Goal: Task Accomplishment & Management: Use online tool/utility

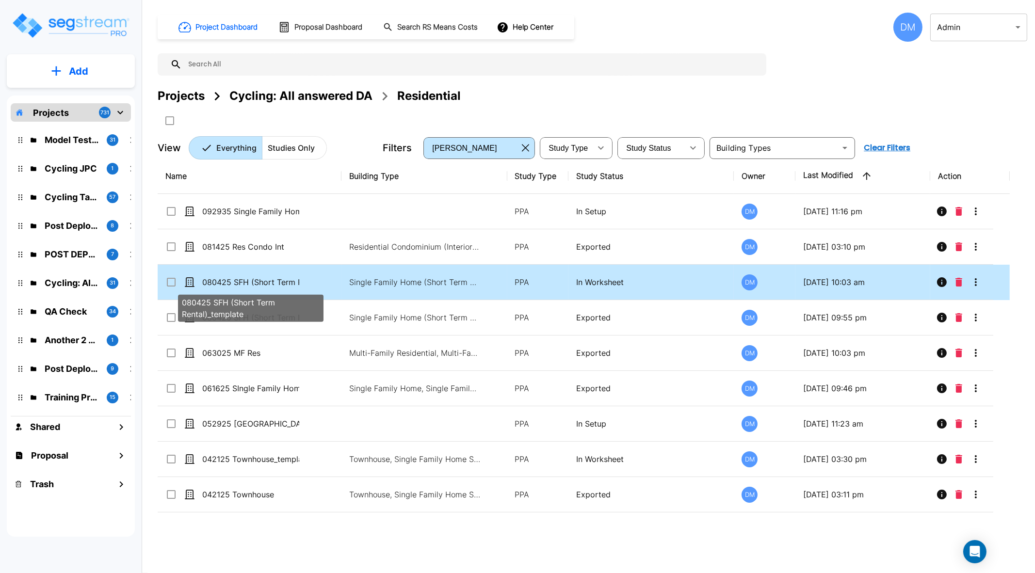
click at [235, 277] on p "080425 SFH (Short Term Rental)_template" at bounding box center [250, 283] width 97 height 12
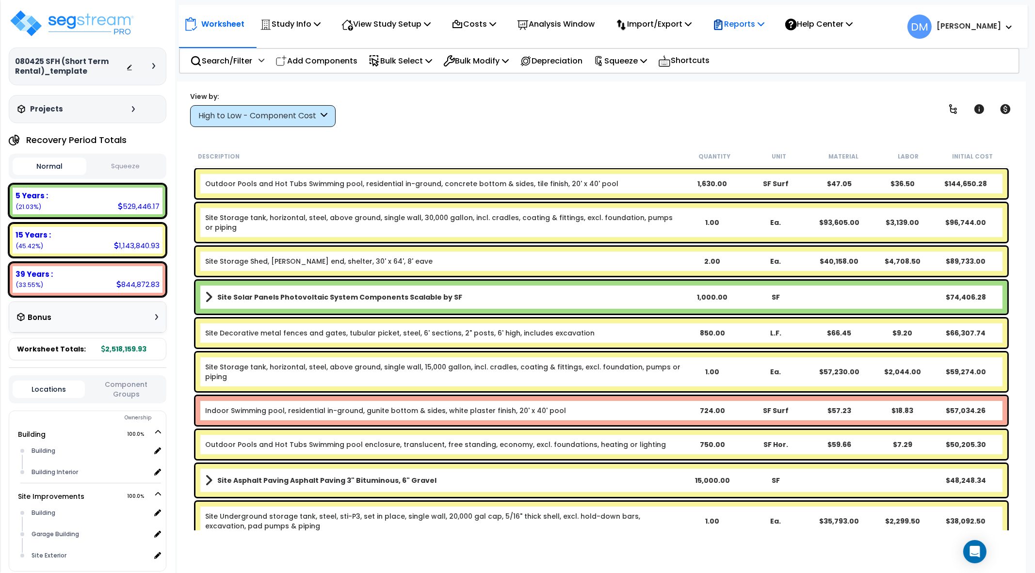
click at [745, 21] on p "Reports" at bounding box center [739, 23] width 52 height 13
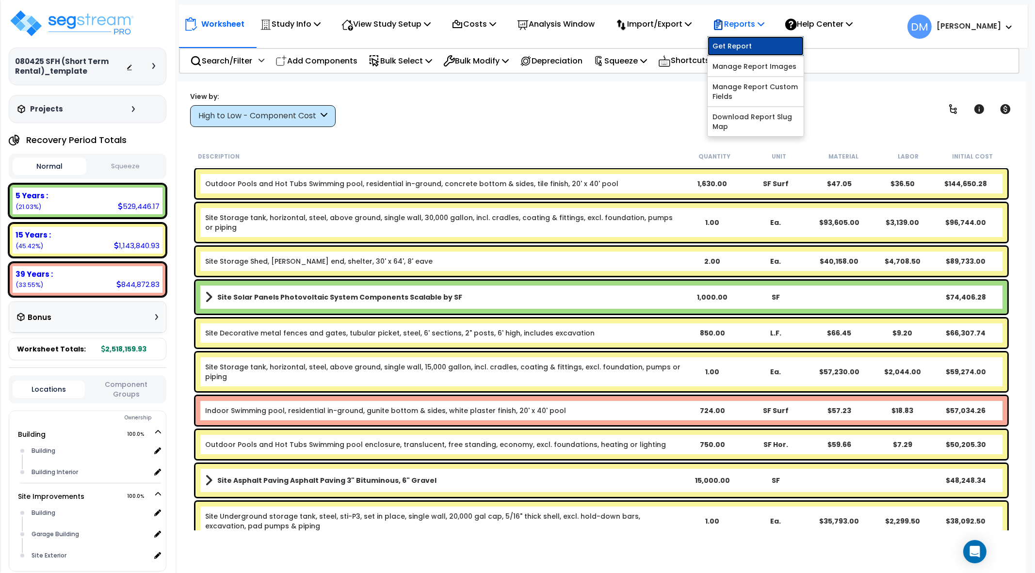
click at [745, 37] on link "Get Report" at bounding box center [756, 45] width 96 height 19
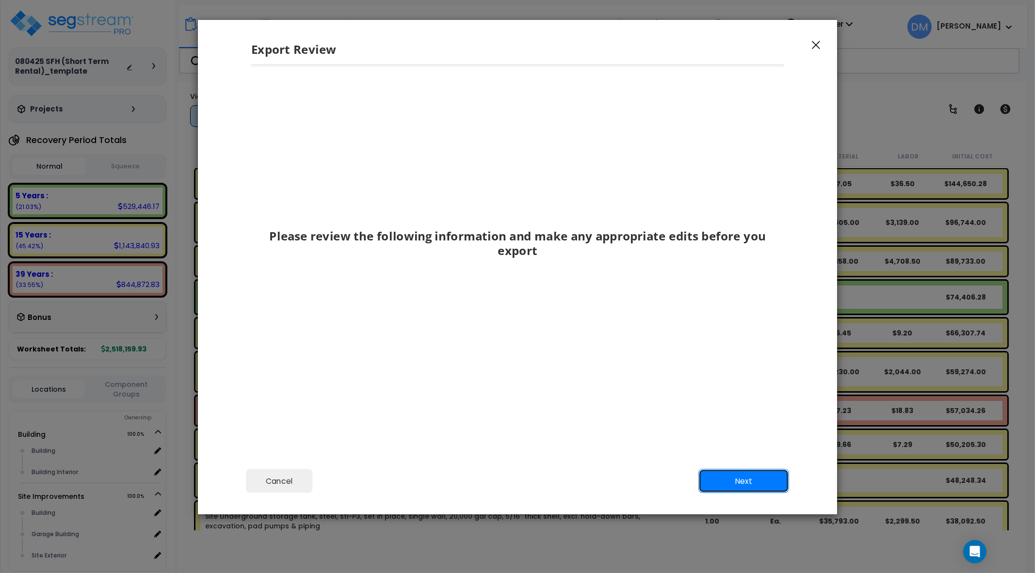
click at [748, 471] on button "Next" at bounding box center [744, 481] width 91 height 24
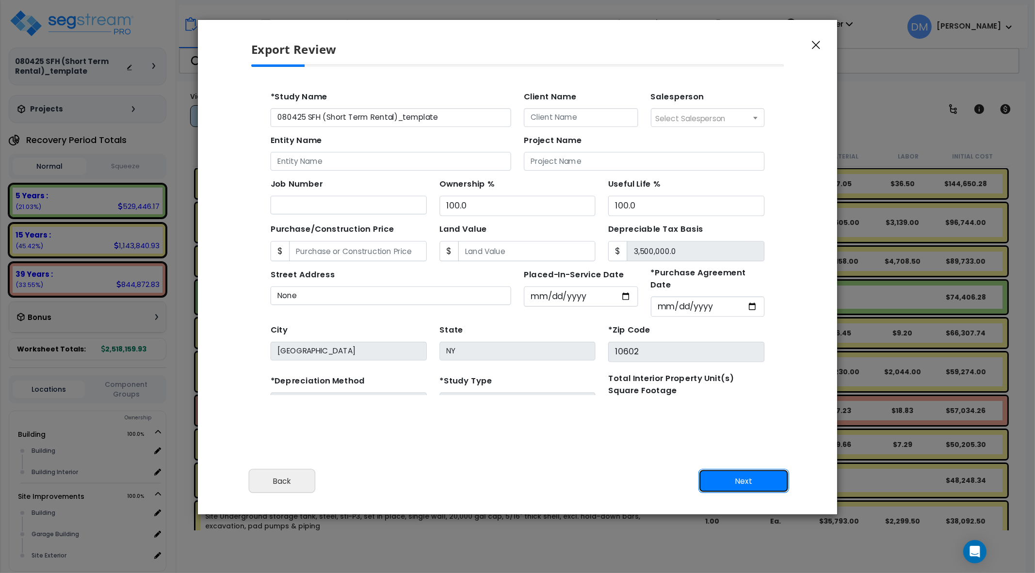
click at [747, 480] on button "Next" at bounding box center [744, 481] width 91 height 24
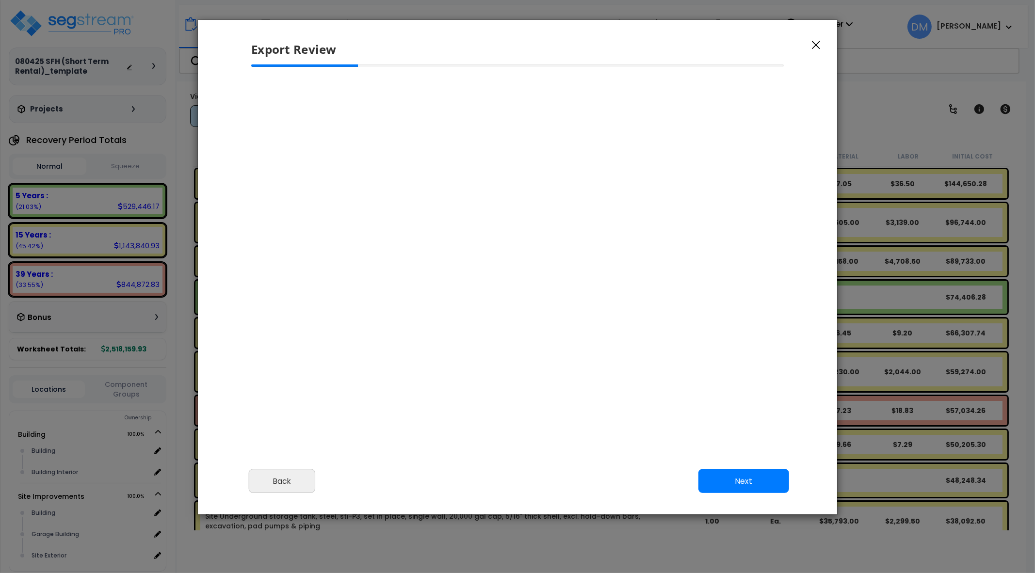
scroll to position [1, 0]
select select "2025"
click at [287, 473] on button "Back" at bounding box center [282, 481] width 67 height 24
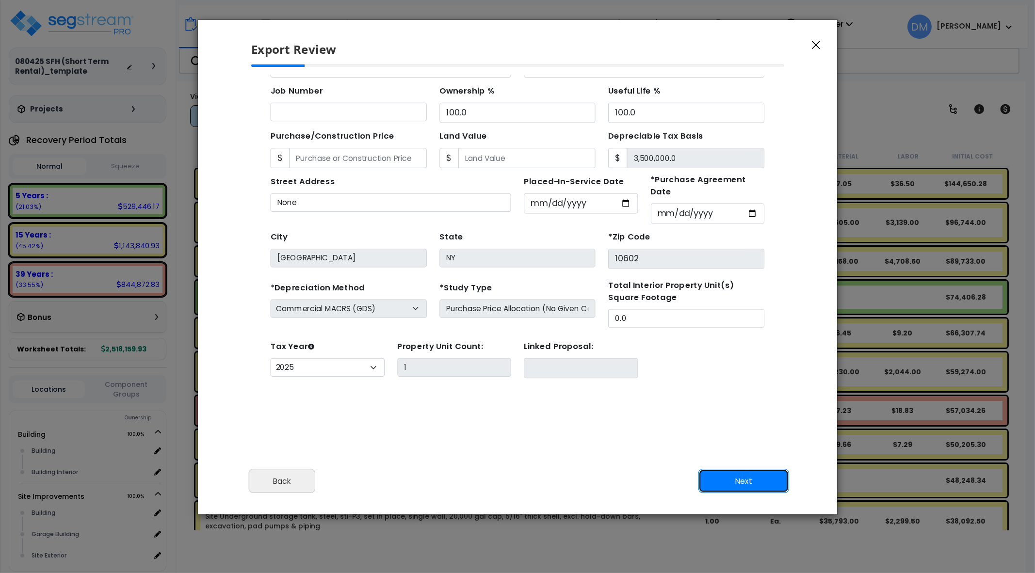
click at [729, 479] on button "Next" at bounding box center [744, 481] width 91 height 24
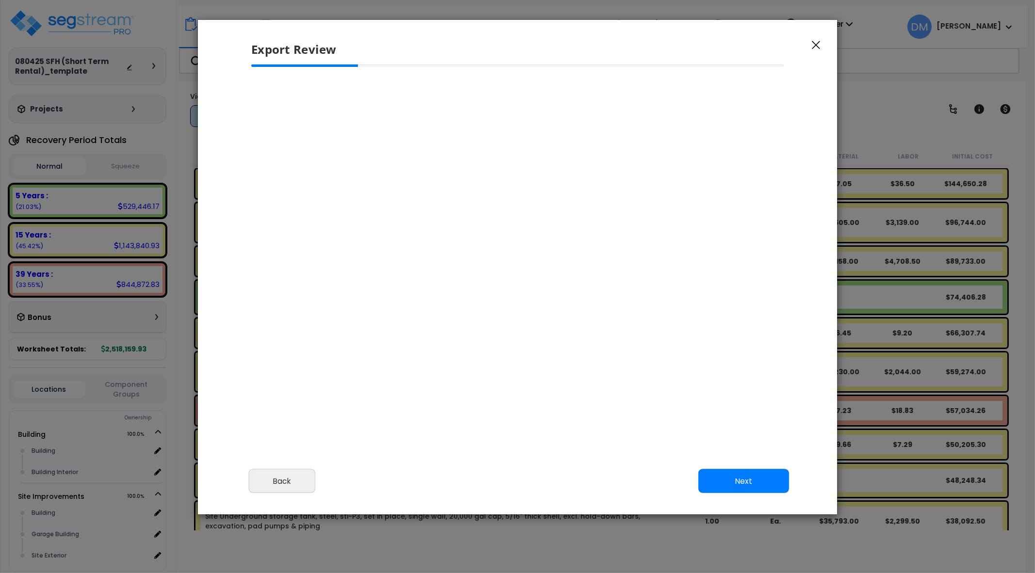
scroll to position [414, 24]
click at [728, 474] on button "Next" at bounding box center [744, 481] width 91 height 24
click at [741, 489] on button "Next" at bounding box center [744, 481] width 91 height 24
click at [269, 479] on button "Back" at bounding box center [282, 481] width 67 height 24
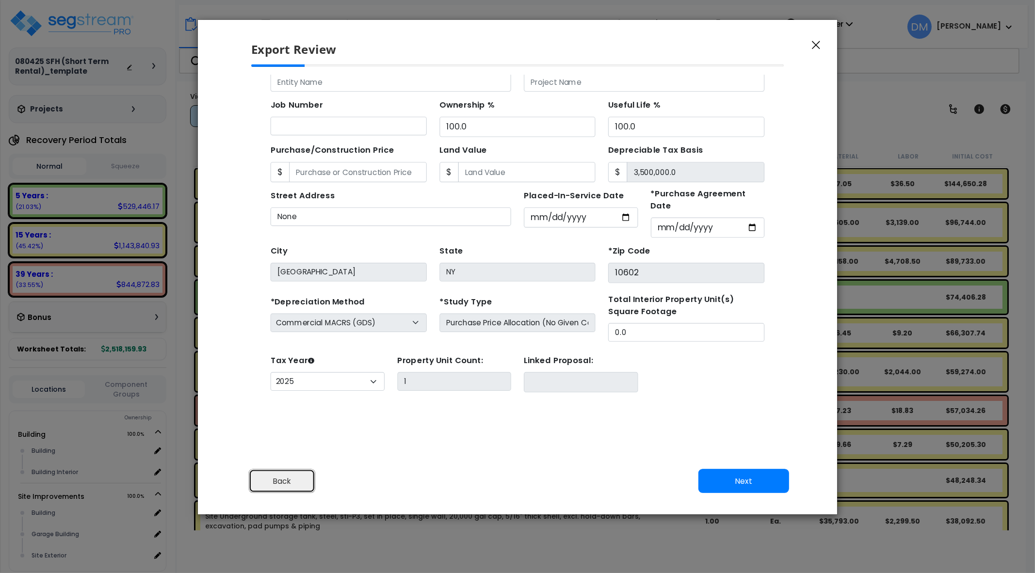
scroll to position [85, 0]
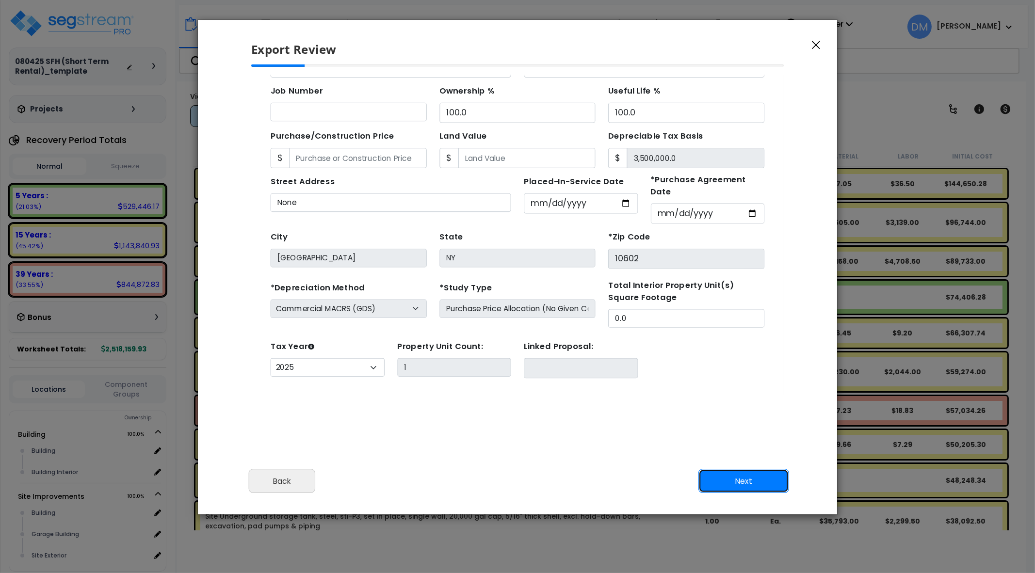
click at [709, 482] on button "Next" at bounding box center [744, 481] width 91 height 24
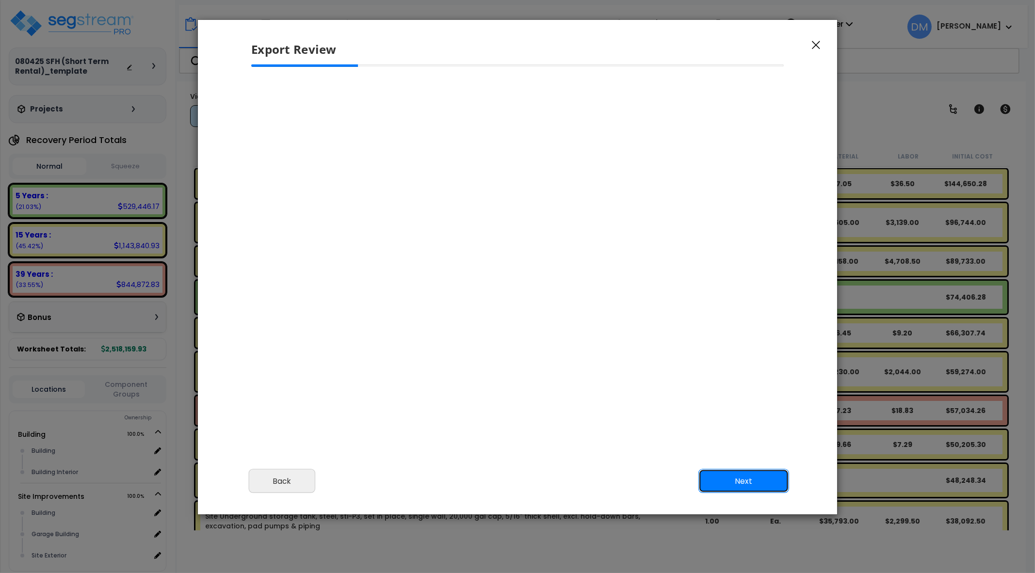
scroll to position [0, 0]
click at [820, 37] on div "Export Review" at bounding box center [517, 42] width 639 height 45
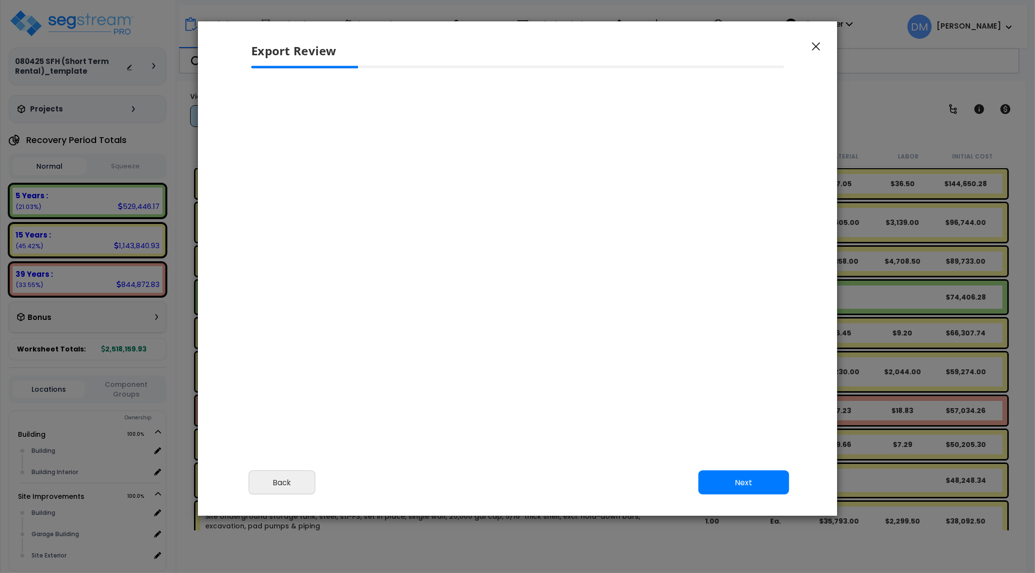
click at [815, 47] on icon "button" at bounding box center [816, 46] width 8 height 9
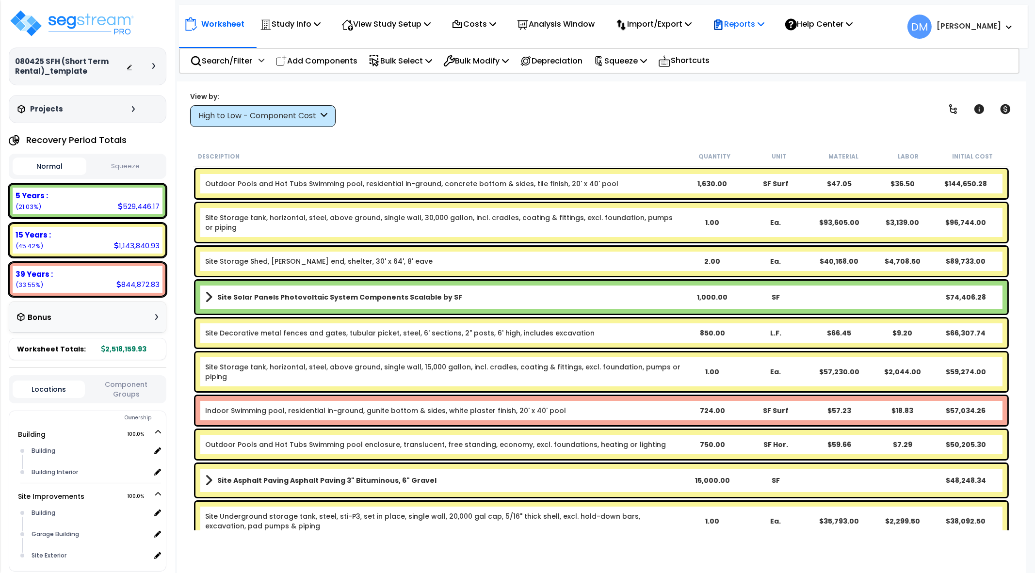
click at [770, 27] on div "Reports Get Report Manage Report Images Manage Report Custom Fields Download Re…" at bounding box center [738, 24] width 63 height 23
click at [756, 43] on div "We are Building your Study. So please grab a coffee and let us do the heavy lif…" at bounding box center [517, 62] width 1035 height 39
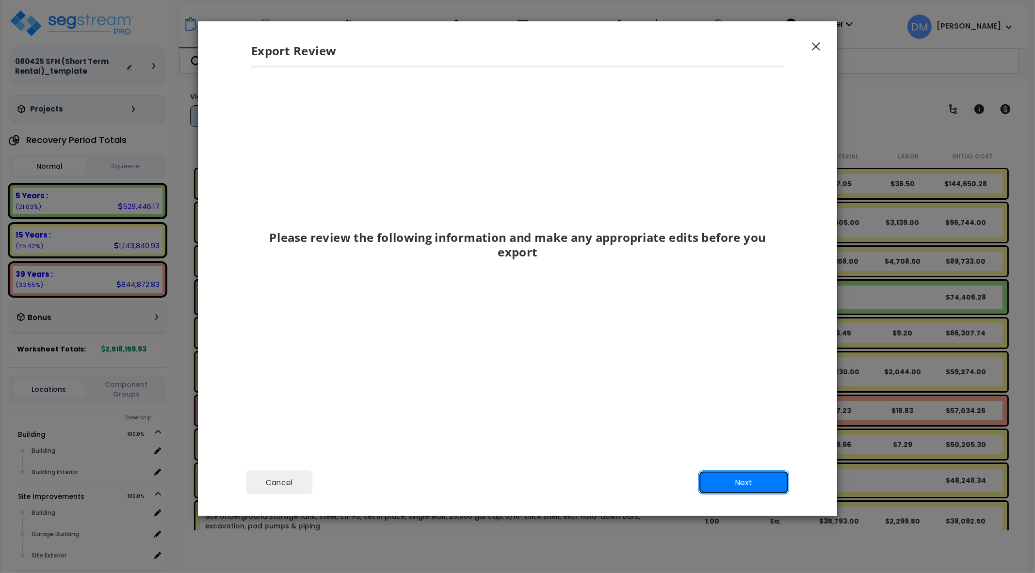
click at [720, 482] on button "Next" at bounding box center [744, 483] width 91 height 24
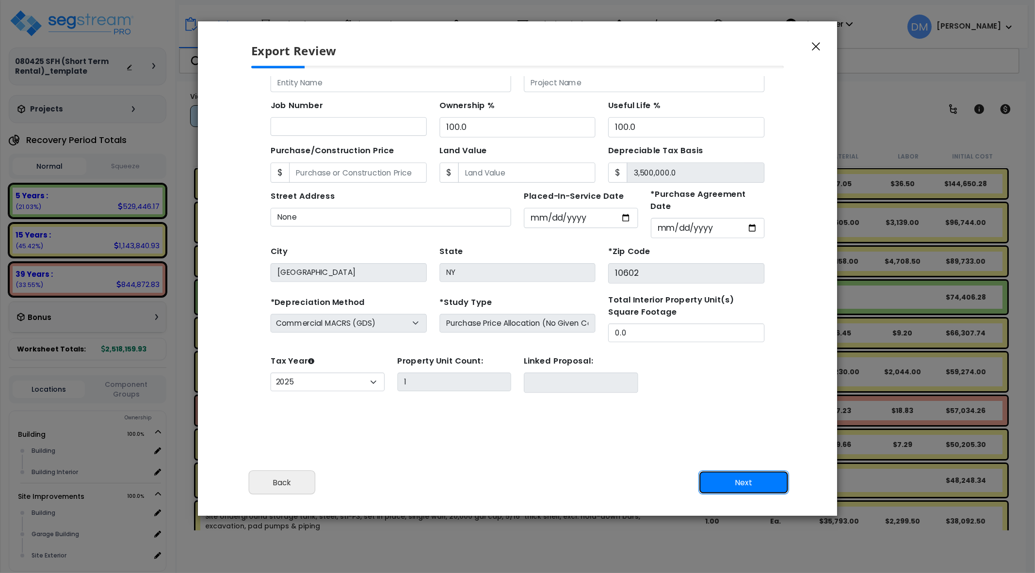
scroll to position [85, 0]
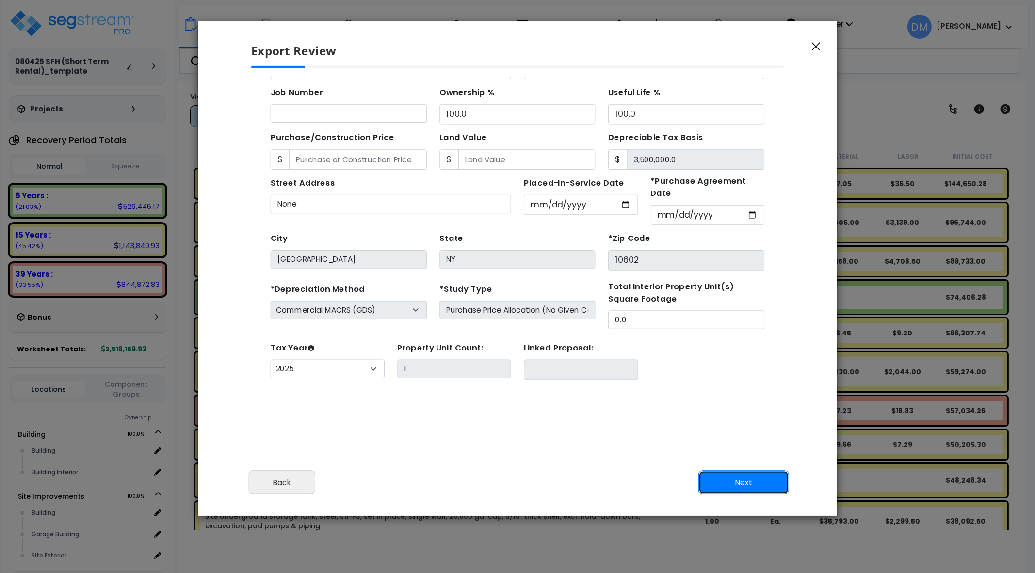
click at [710, 482] on button "Next" at bounding box center [744, 483] width 91 height 24
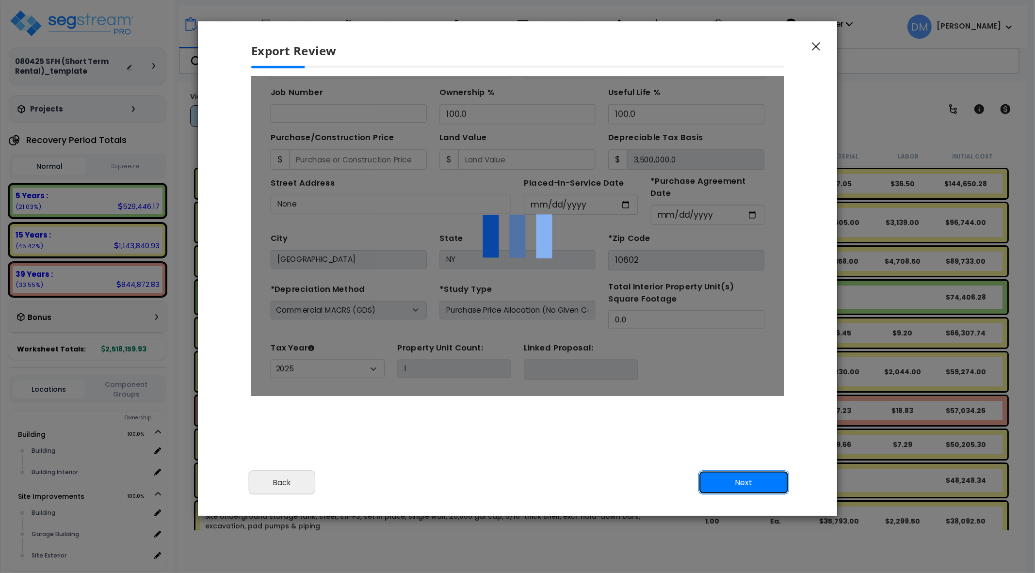
scroll to position [0, 0]
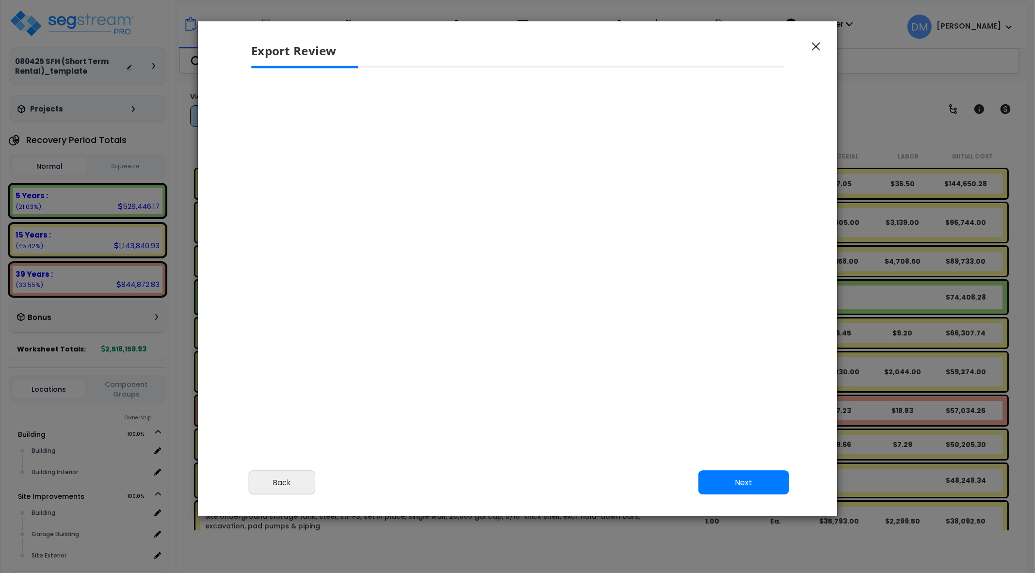
select select "2025"
click at [823, 50] on button "button" at bounding box center [816, 46] width 15 height 12
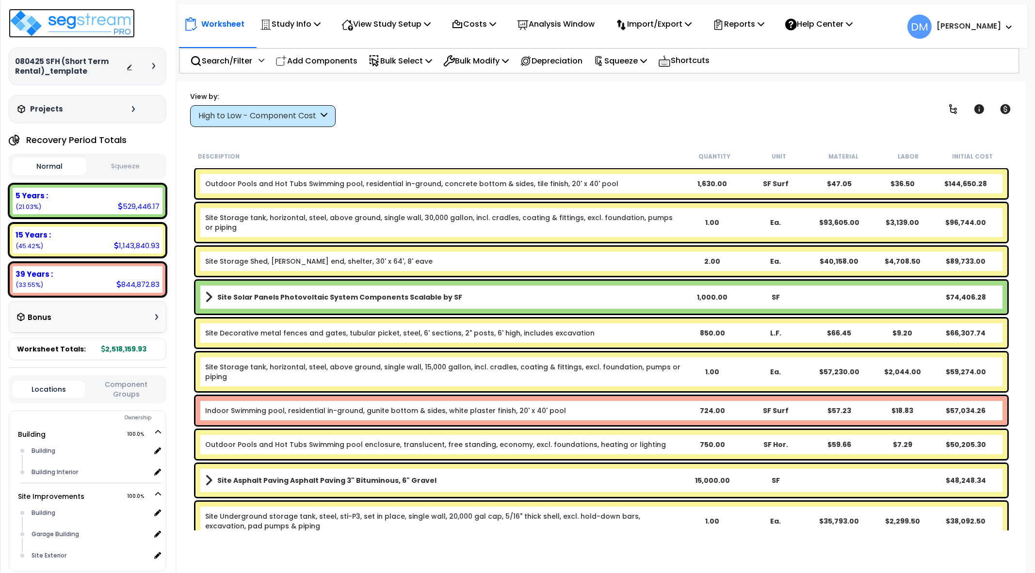
click at [109, 25] on img at bounding box center [72, 23] width 126 height 29
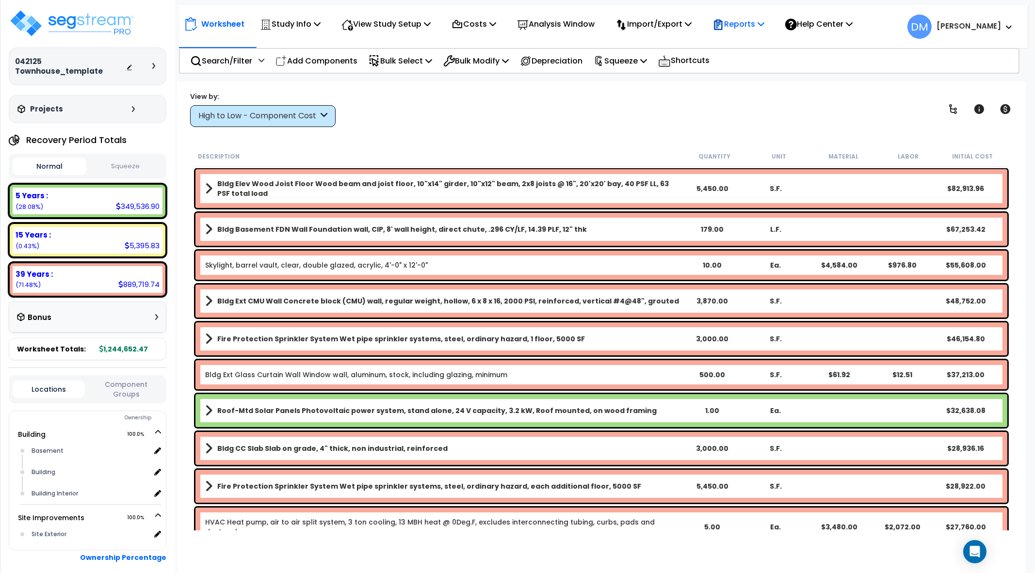
click at [723, 23] on icon at bounding box center [719, 24] width 8 height 10
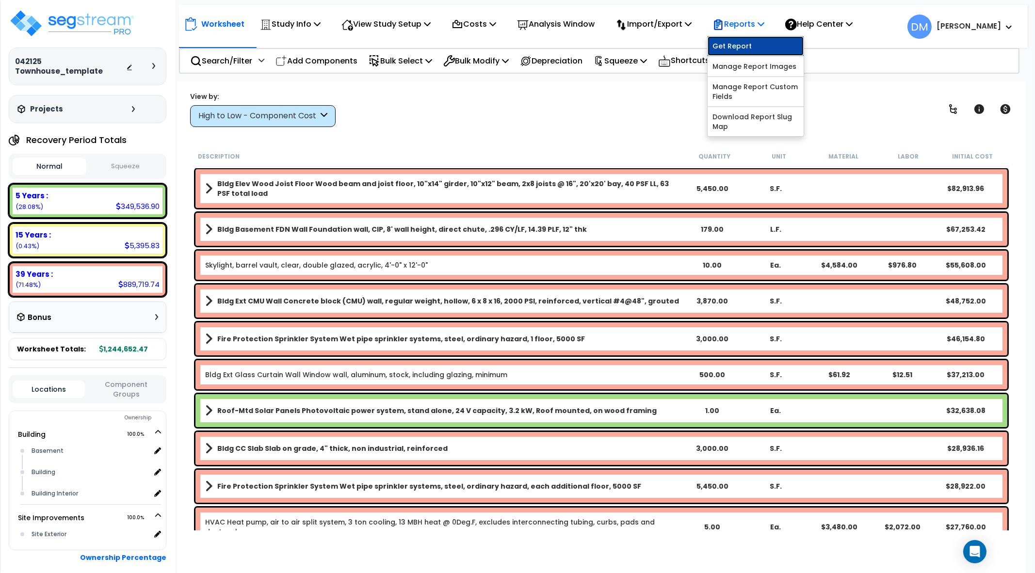
click at [736, 42] on link "Get Report" at bounding box center [756, 45] width 96 height 19
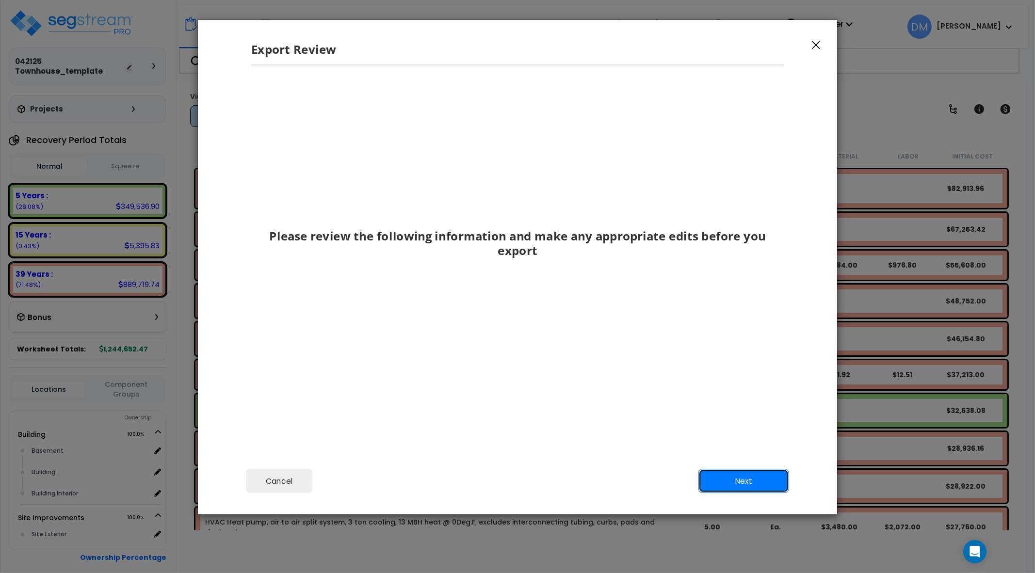
click at [747, 480] on button "Next" at bounding box center [744, 481] width 91 height 24
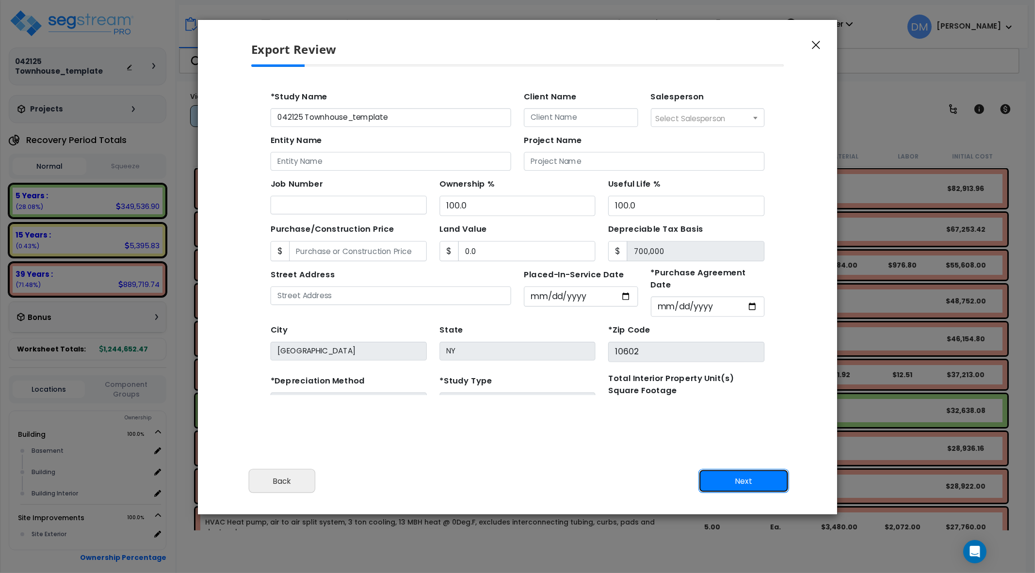
click at [748, 481] on button "Next" at bounding box center [744, 481] width 91 height 24
type input "0"
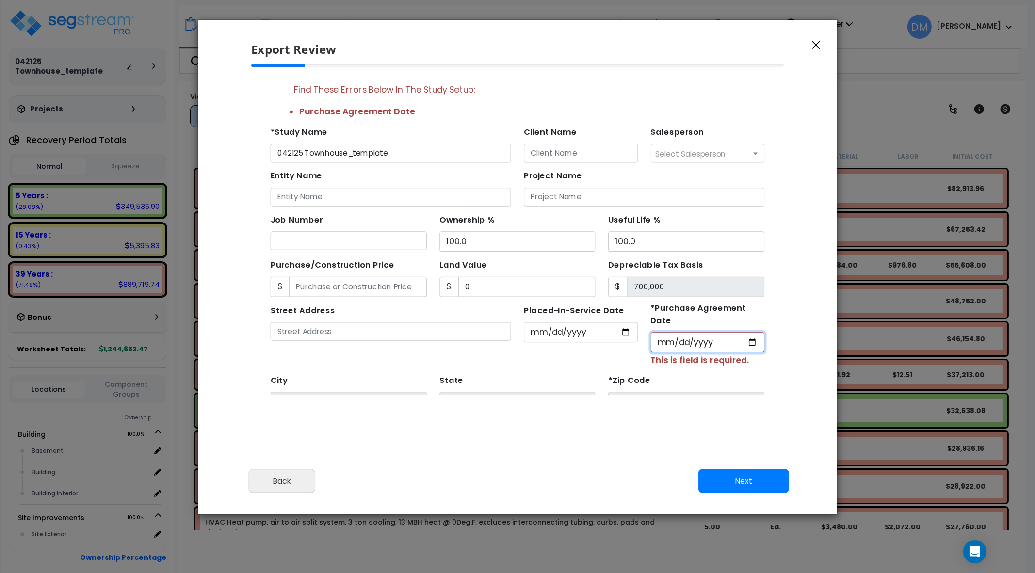
click at [702, 311] on input "*Purchase Agreement Date" at bounding box center [667, 318] width 104 height 18
type input "2025-09-29"
click at [730, 482] on button "Next" at bounding box center [744, 481] width 91 height 24
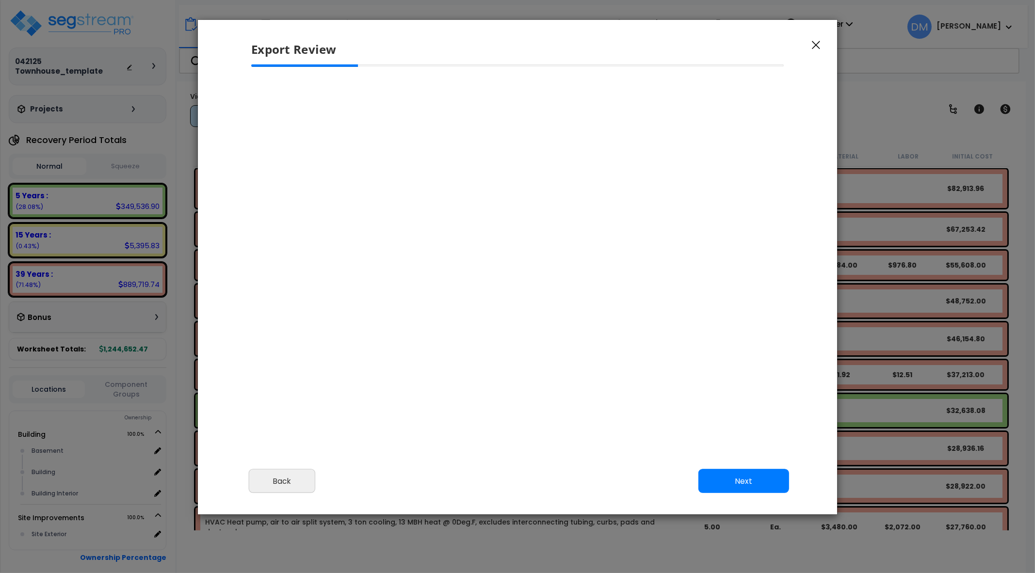
select select "2025"
click at [753, 478] on button "Next" at bounding box center [744, 481] width 91 height 24
click at [735, 483] on button "Next" at bounding box center [744, 481] width 91 height 24
click at [740, 548] on div "Export Review Please review the following information and make any appropriate …" at bounding box center [517, 286] width 1035 height 573
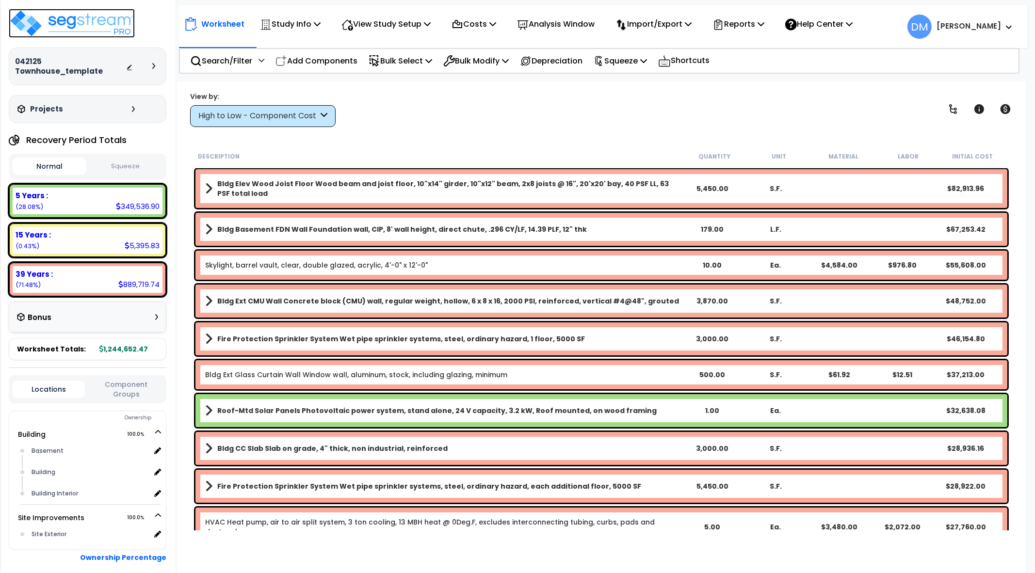
click at [118, 31] on img at bounding box center [72, 23] width 126 height 29
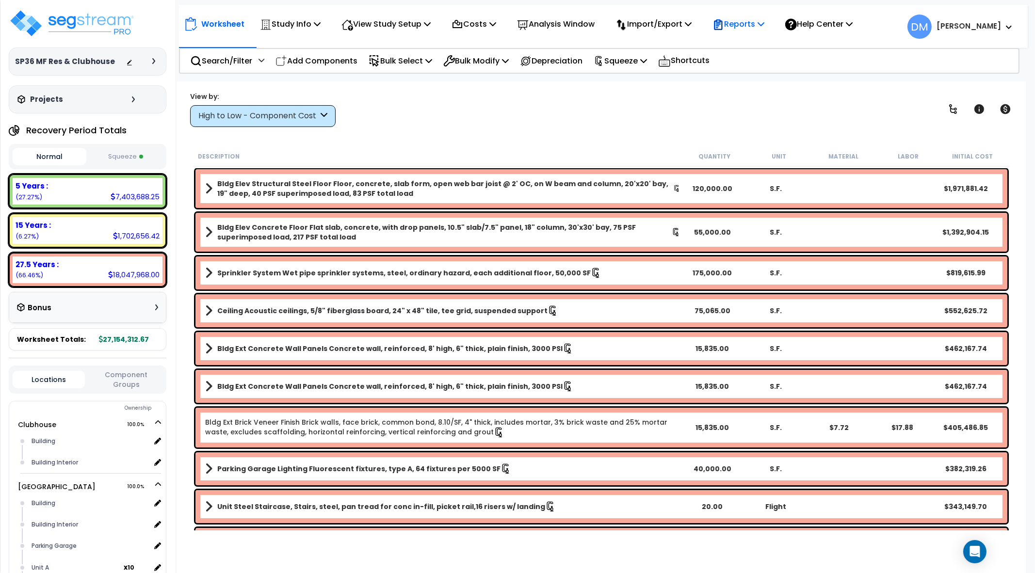
click at [724, 23] on icon at bounding box center [719, 25] width 12 height 12
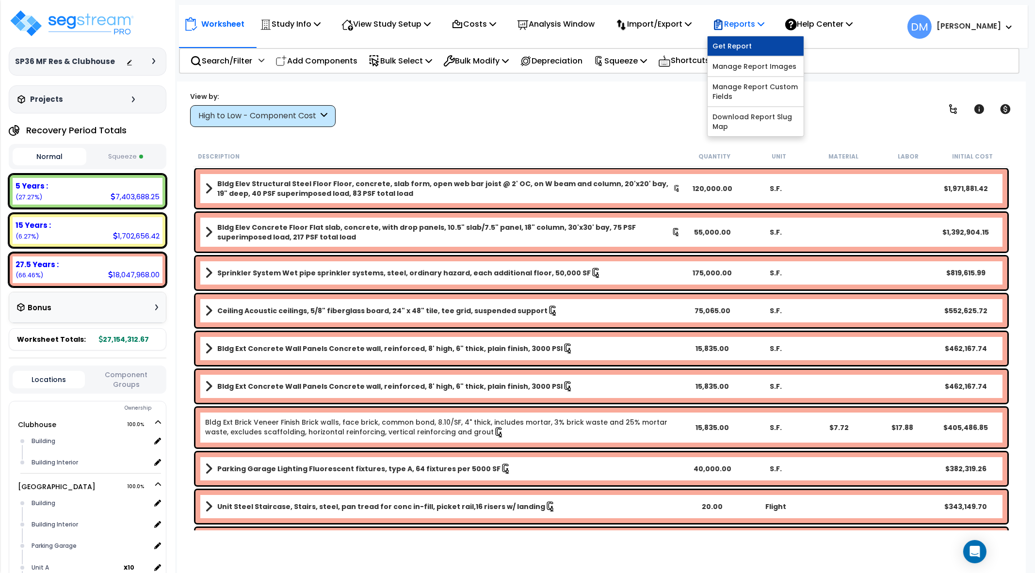
click at [735, 36] on div "Get Report Manage Report Images Manage Report Custom Fields Download Report Slu…" at bounding box center [755, 86] width 97 height 101
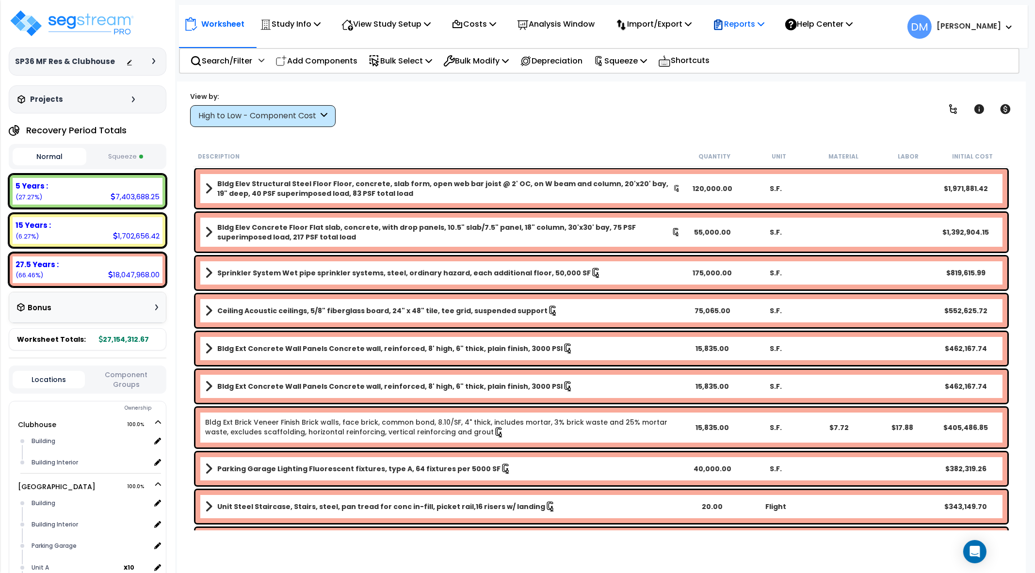
click at [754, 31] on div "Reports" at bounding box center [739, 24] width 52 height 23
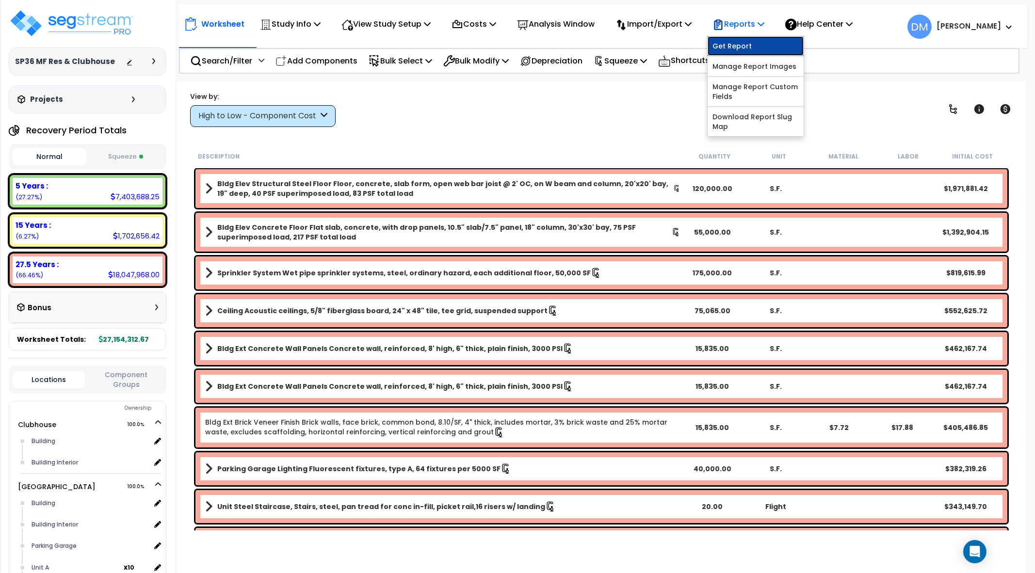
click at [753, 51] on link "Get Report" at bounding box center [756, 45] width 96 height 19
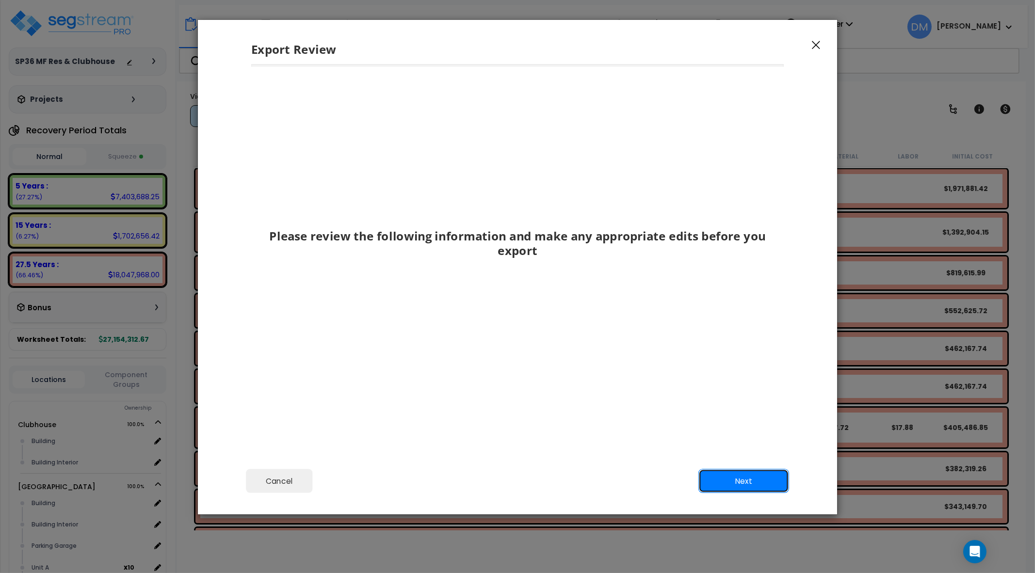
click at [736, 479] on button "Next" at bounding box center [744, 481] width 91 height 24
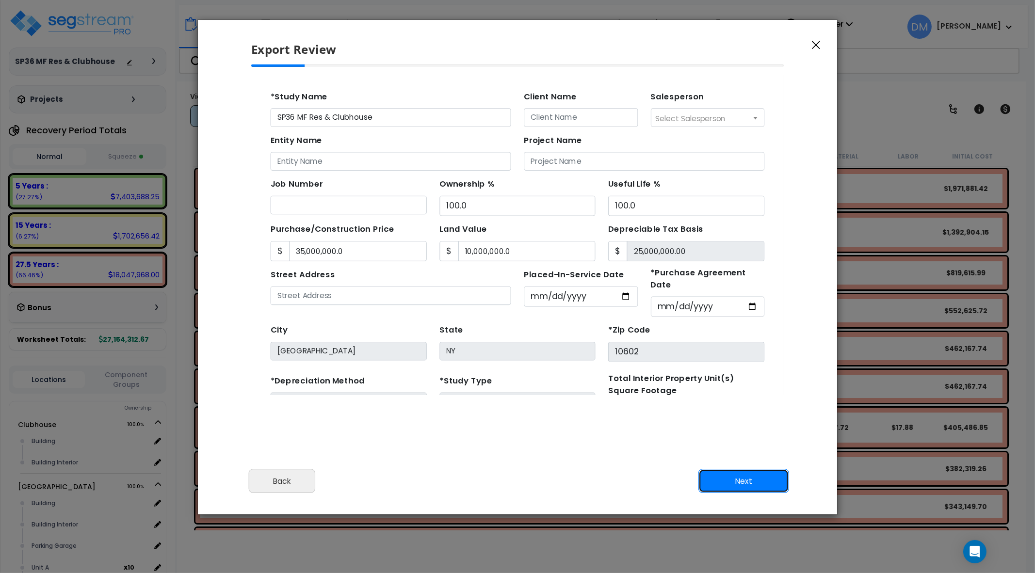
click at [736, 479] on button "Next" at bounding box center [744, 481] width 91 height 24
type input "35000000"
type input "10000000"
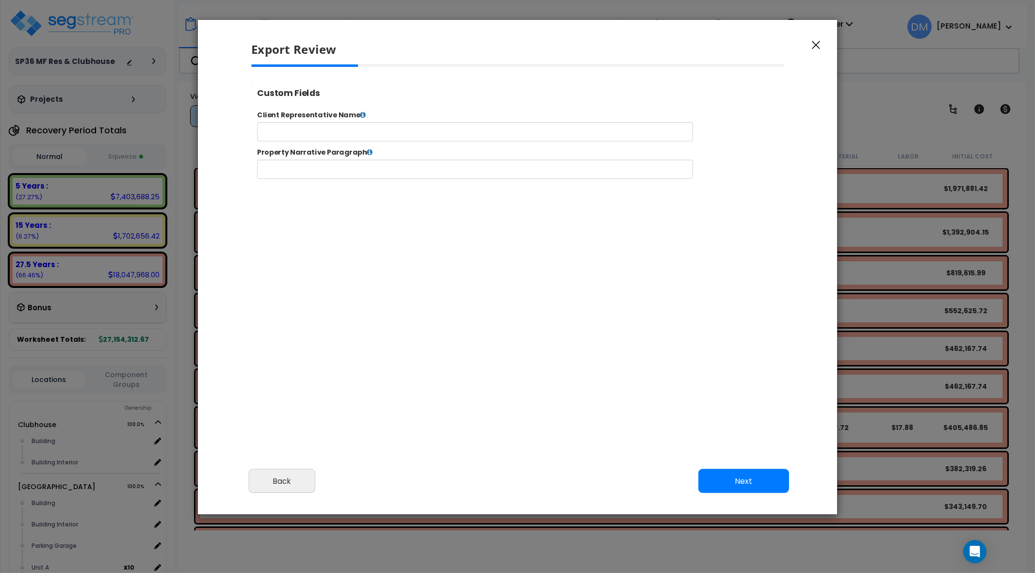
select select "2025"
click at [736, 479] on button "Next" at bounding box center [744, 481] width 91 height 24
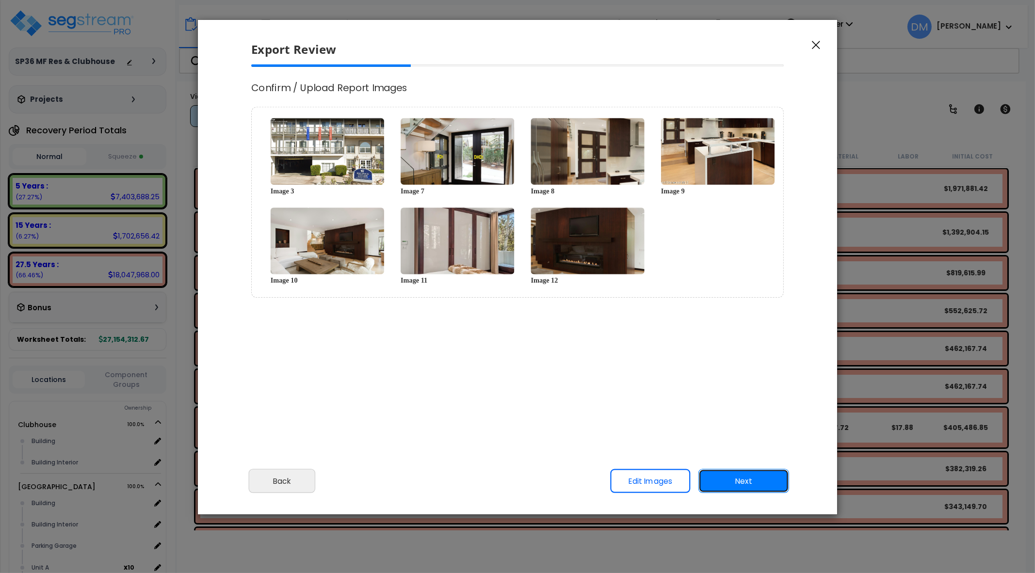
click at [736, 479] on button "Next" at bounding box center [744, 481] width 91 height 24
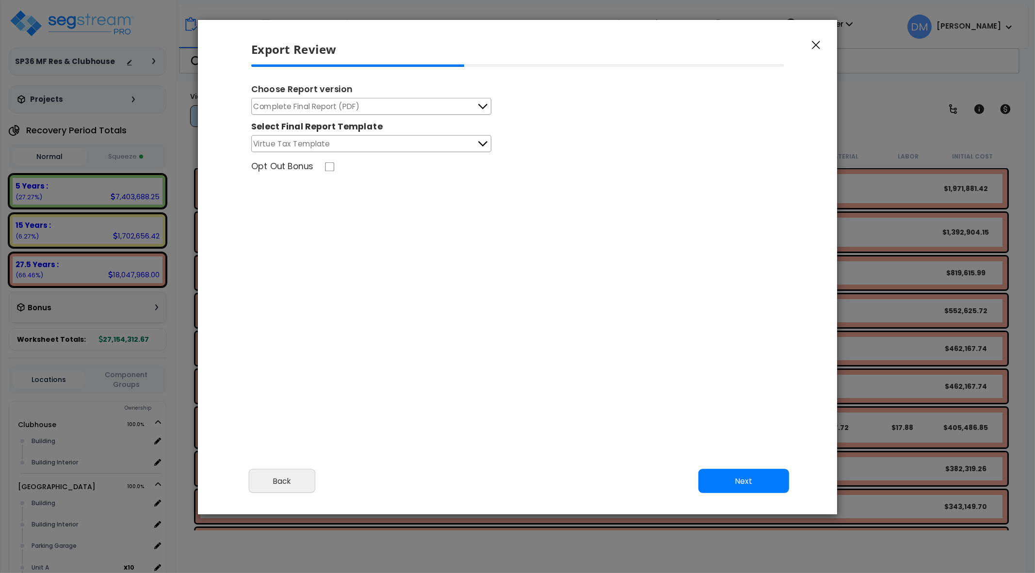
click at [472, 113] on button "Complete Final Report (PDF)" at bounding box center [371, 106] width 240 height 17
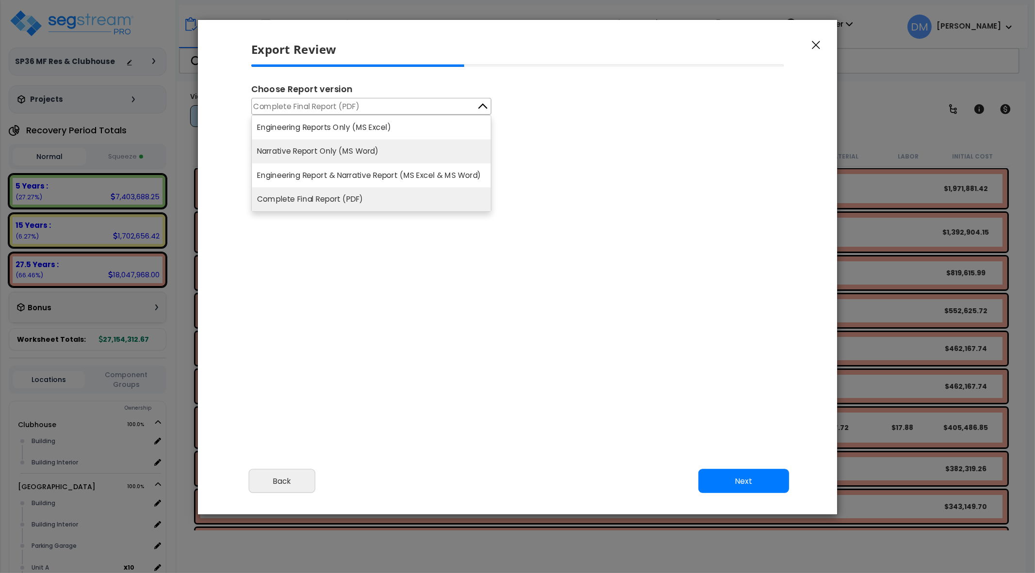
click at [463, 142] on li "Narrative Report Only (MS Word)" at bounding box center [371, 152] width 239 height 24
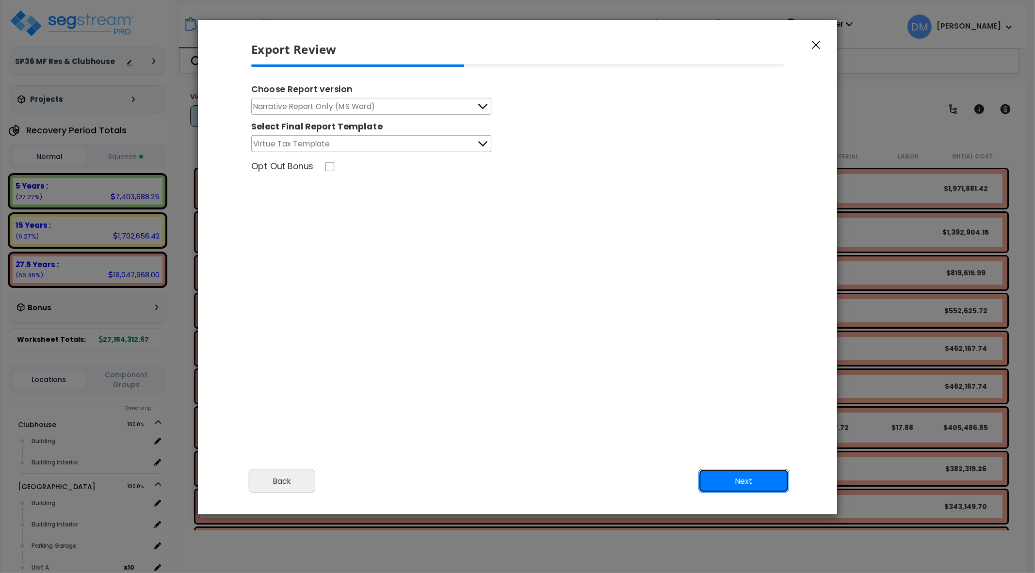
click at [747, 478] on button "Next" at bounding box center [744, 481] width 91 height 24
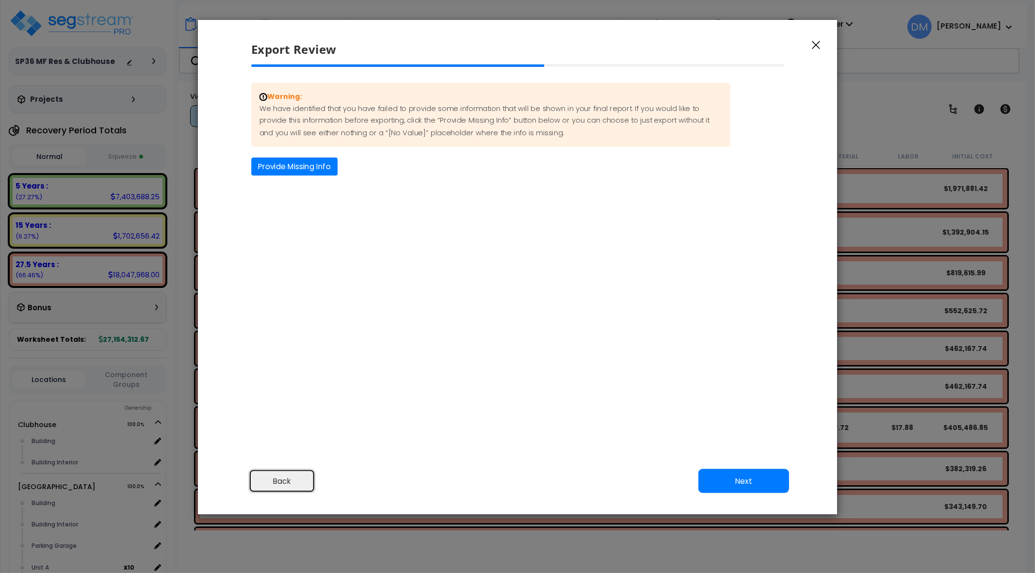
click at [310, 477] on button "Back" at bounding box center [282, 481] width 67 height 24
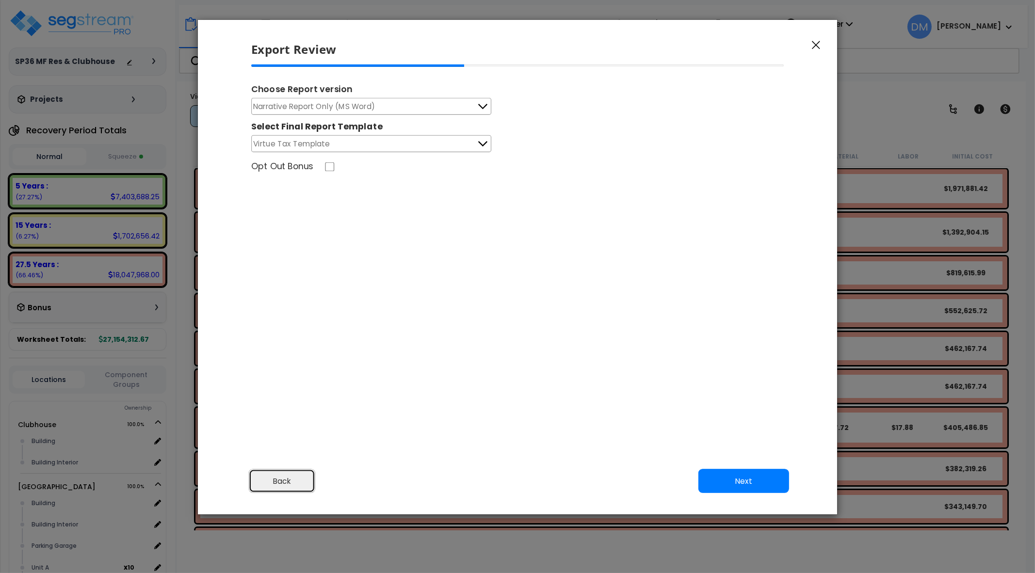
click at [310, 477] on button "Back" at bounding box center [282, 481] width 67 height 24
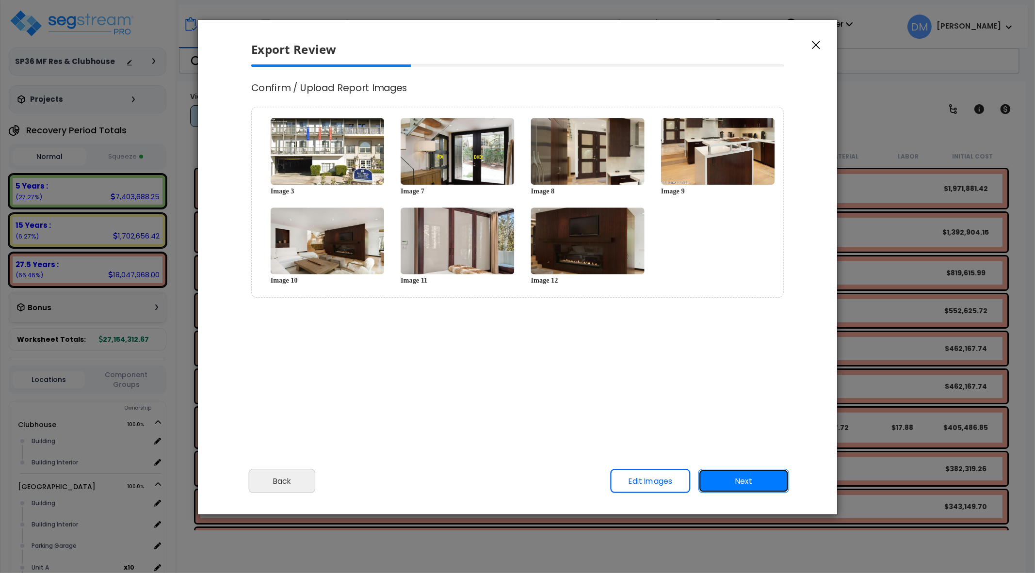
click at [745, 479] on button "Next" at bounding box center [744, 481] width 91 height 24
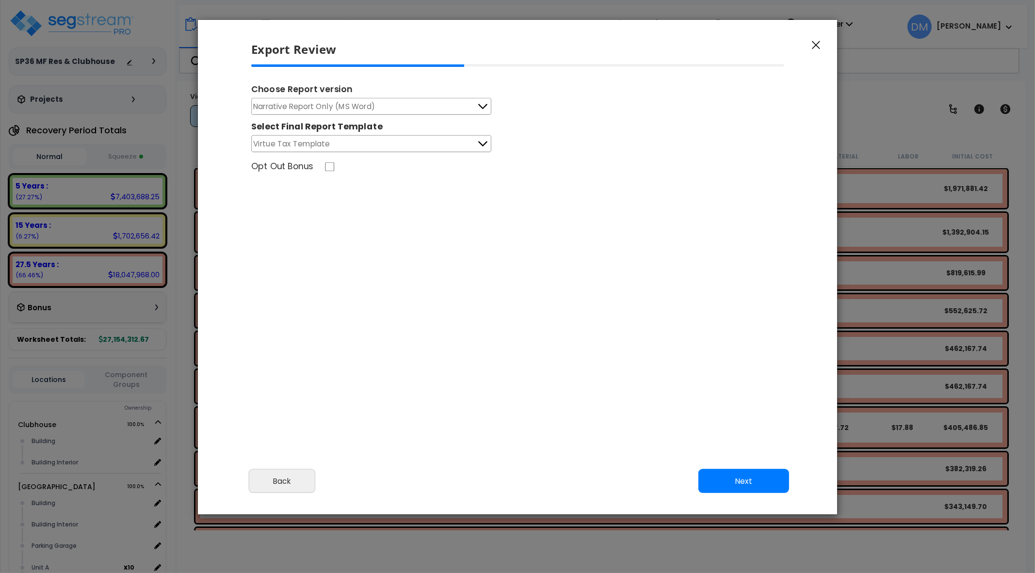
click at [812, 43] on button "button" at bounding box center [816, 45] width 15 height 12
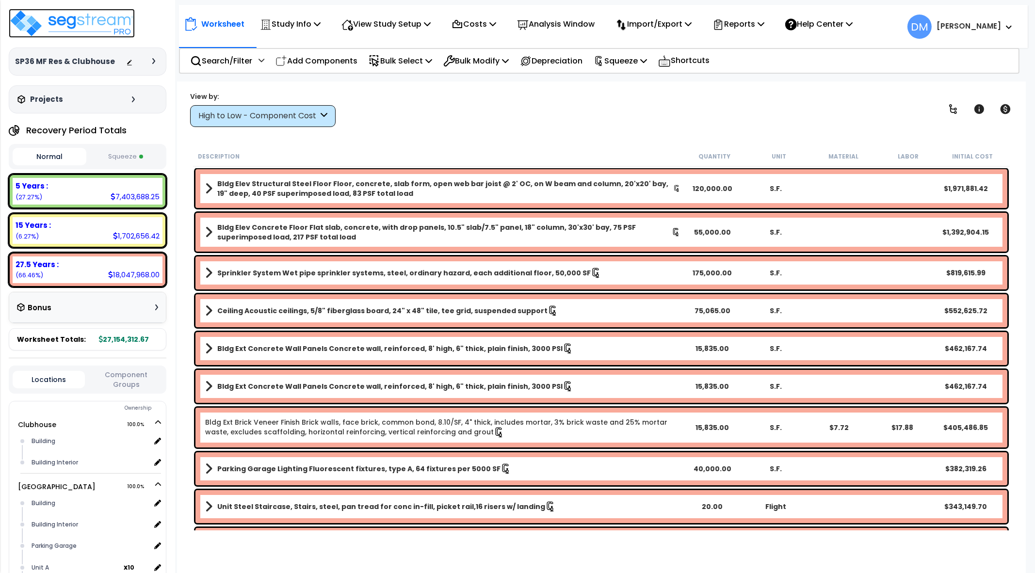
click at [105, 29] on img at bounding box center [72, 23] width 126 height 29
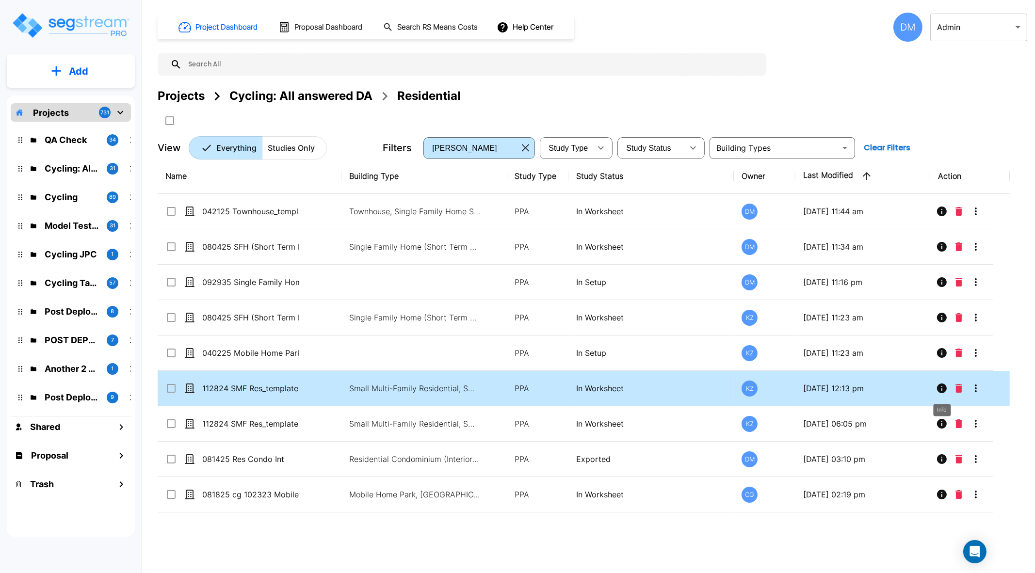
click at [939, 388] on icon "Info" at bounding box center [942, 389] width 10 height 10
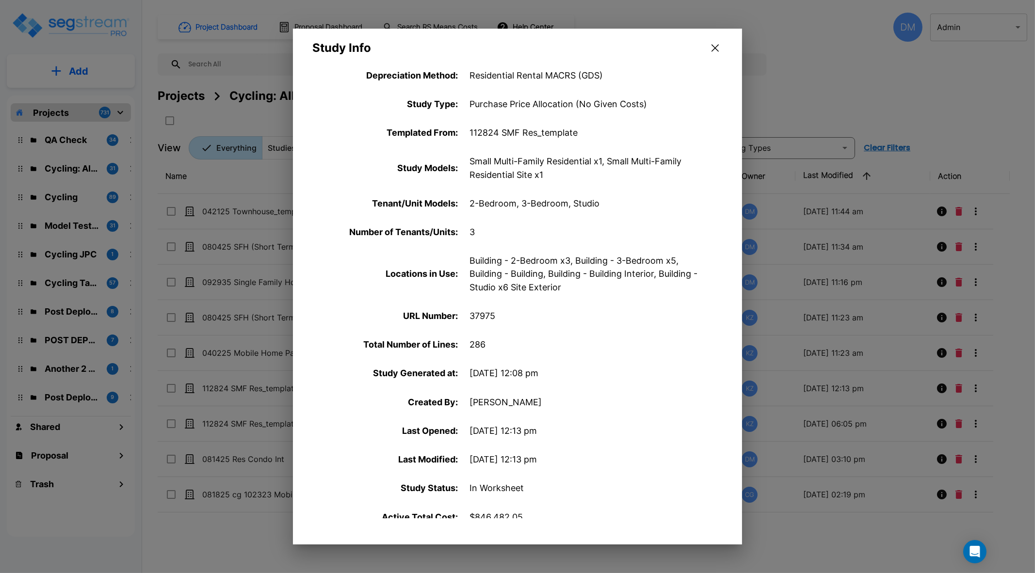
scroll to position [257, 0]
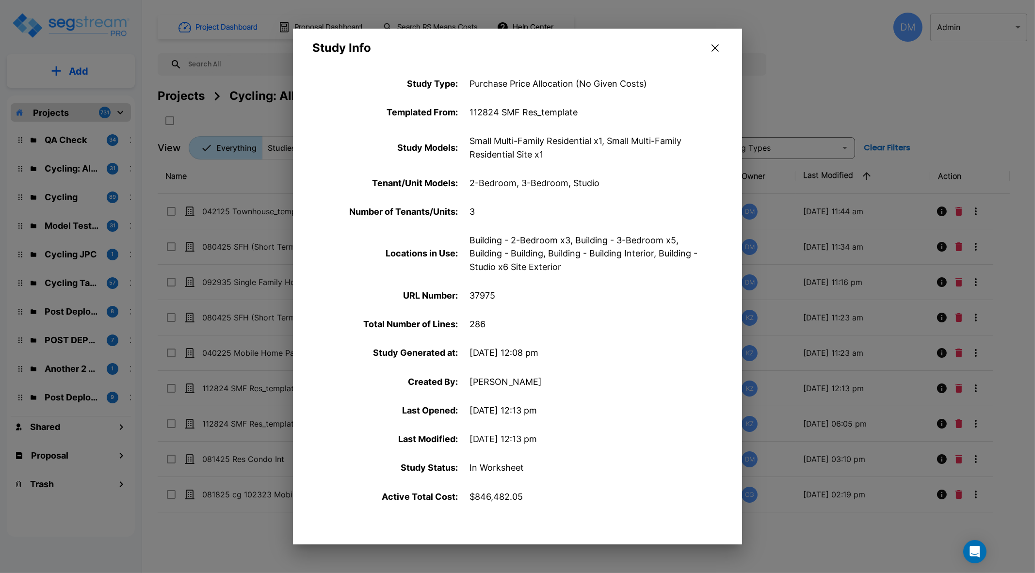
click at [713, 44] on icon "button" at bounding box center [715, 48] width 7 height 8
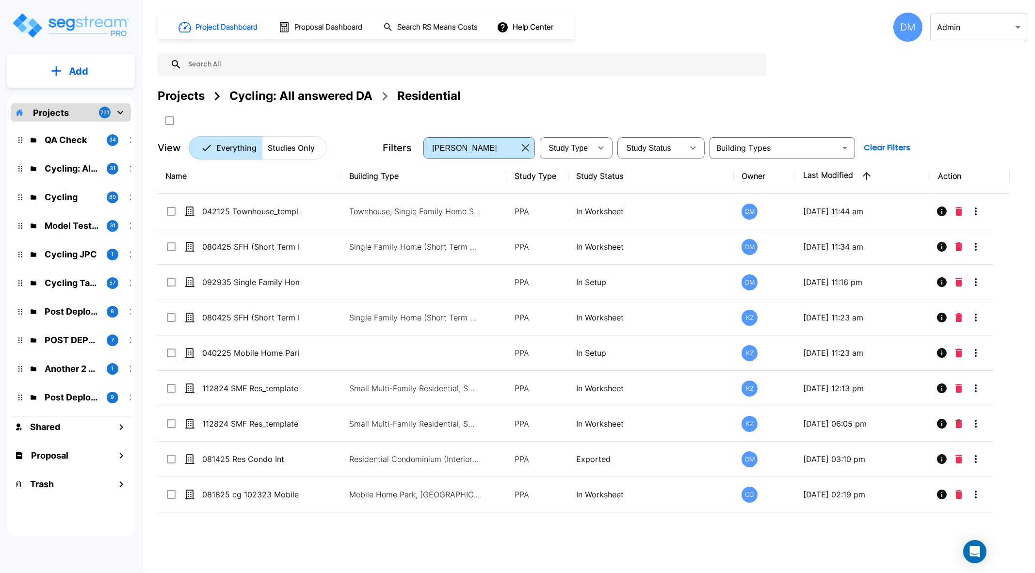
click at [718, 49] on div "Project Dashboard Proposal Dashboard Search RS Means Costs Help Center DM Admin…" at bounding box center [593, 86] width 870 height 147
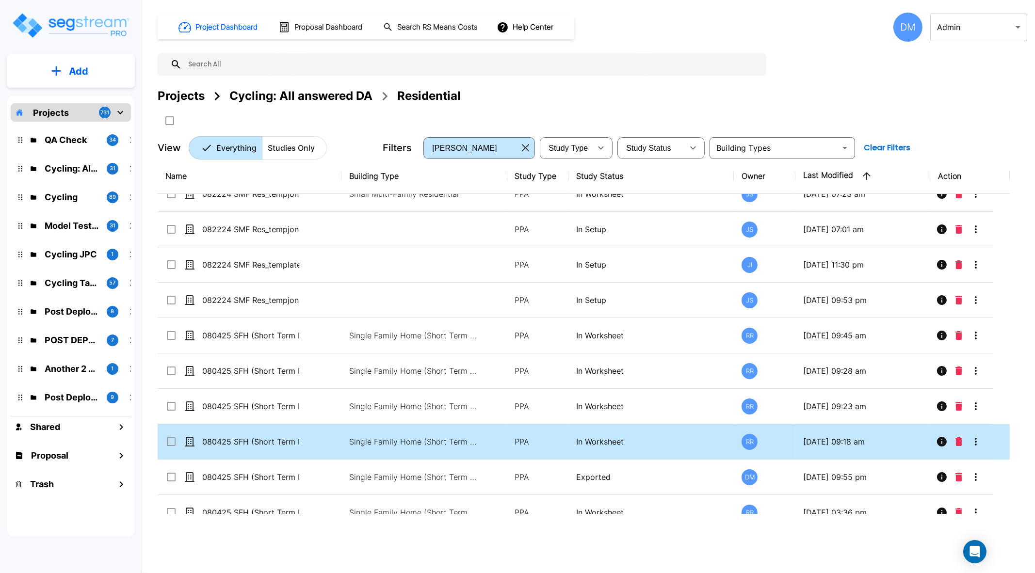
scroll to position [485, 0]
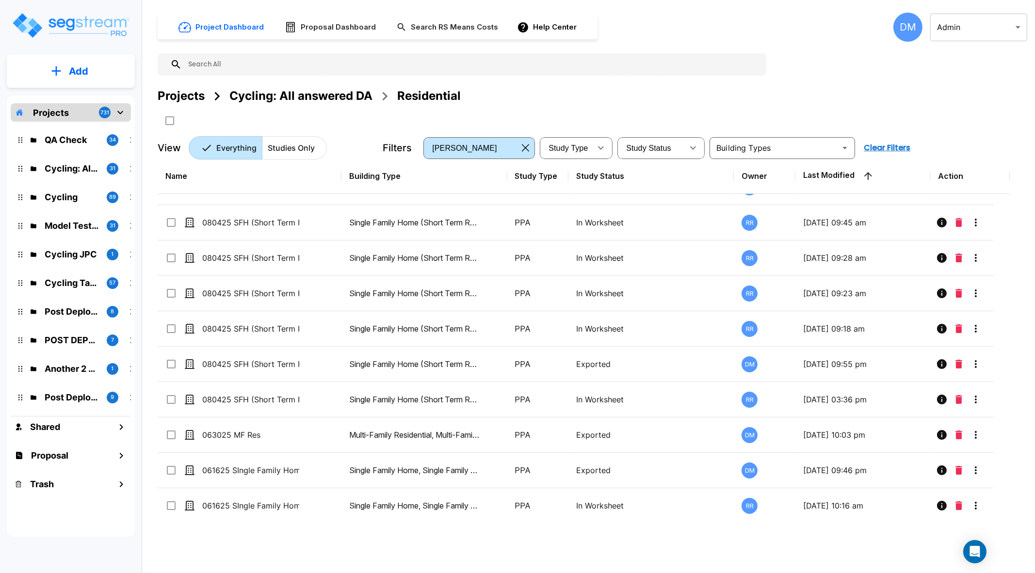
click at [1019, 24] on body "× Your report is being generated. Be patient! × We're working on your Modificat…" at bounding box center [517, 325] width 1035 height 651
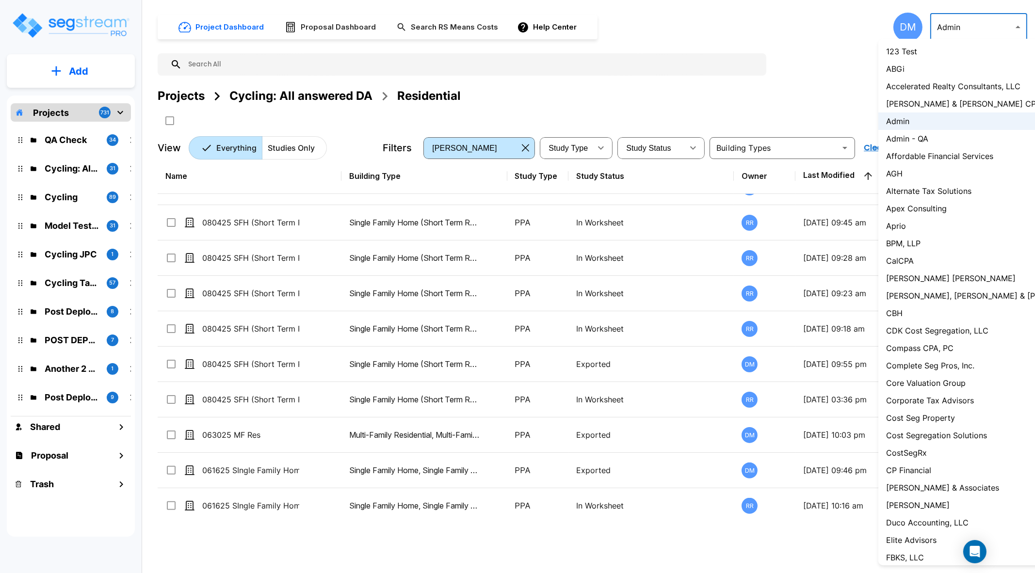
click at [808, 111] on div at bounding box center [517, 286] width 1035 height 573
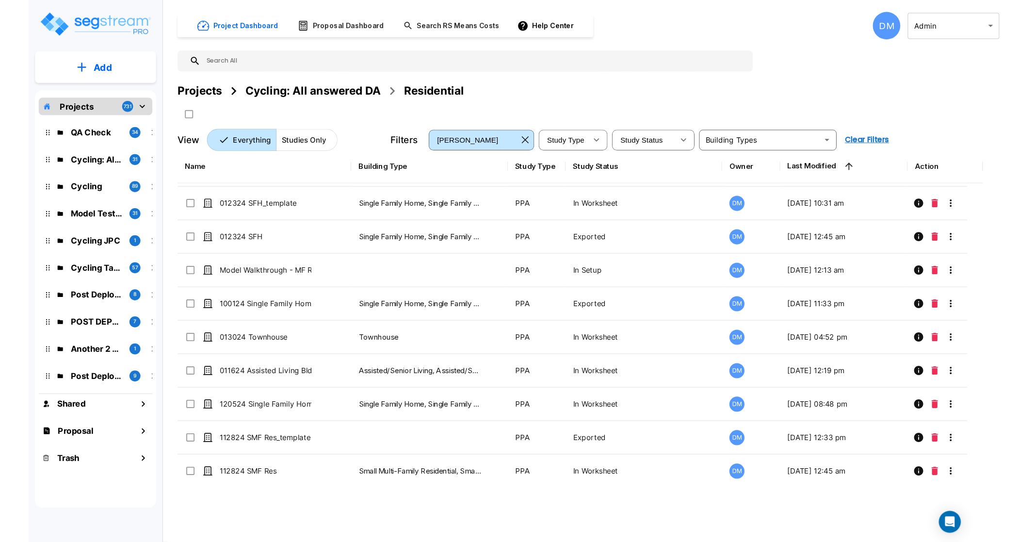
scroll to position [1395, 0]
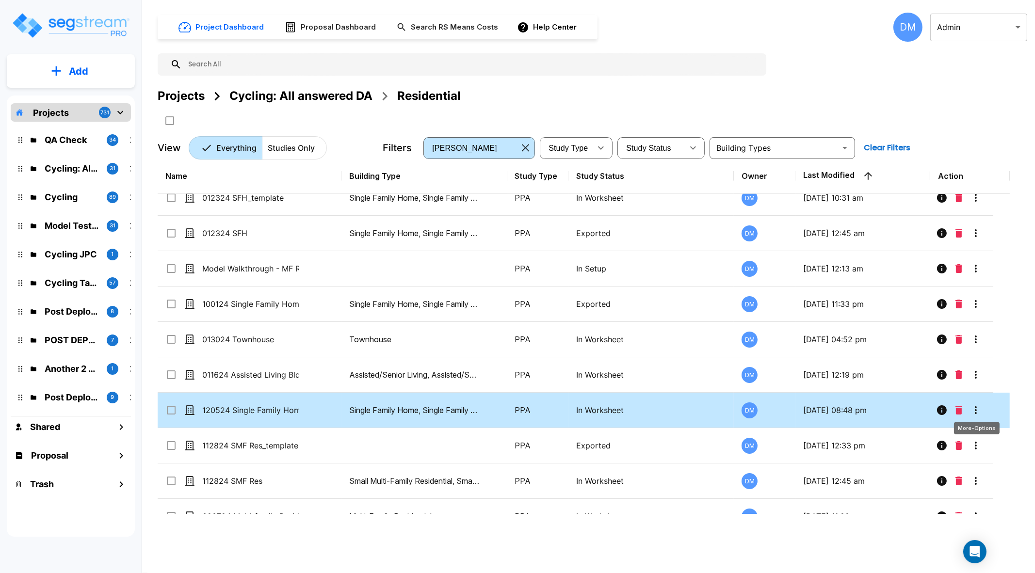
click at [980, 407] on icon "More-Options" at bounding box center [976, 411] width 12 height 12
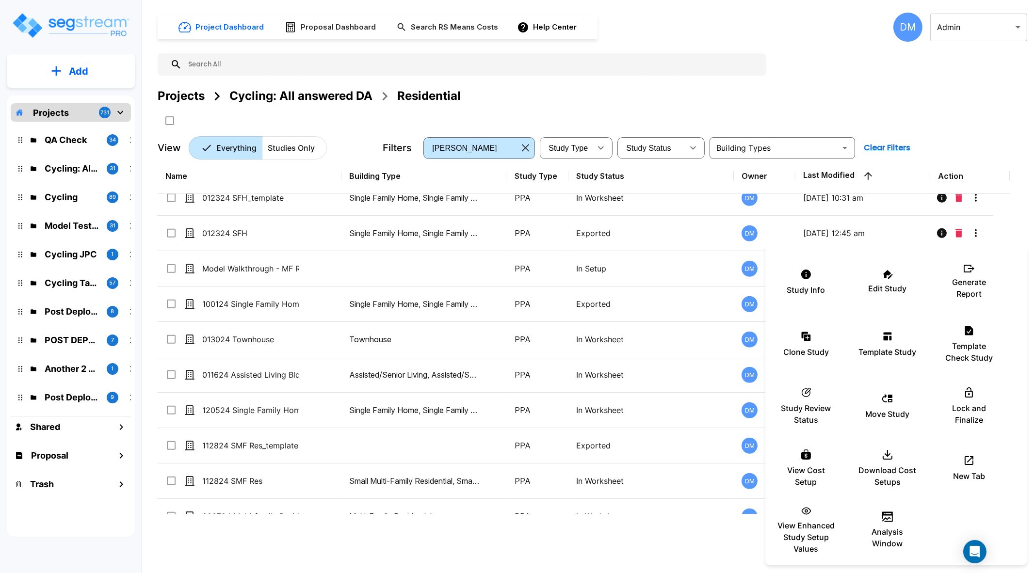
click at [277, 409] on div at bounding box center [517, 286] width 1035 height 573
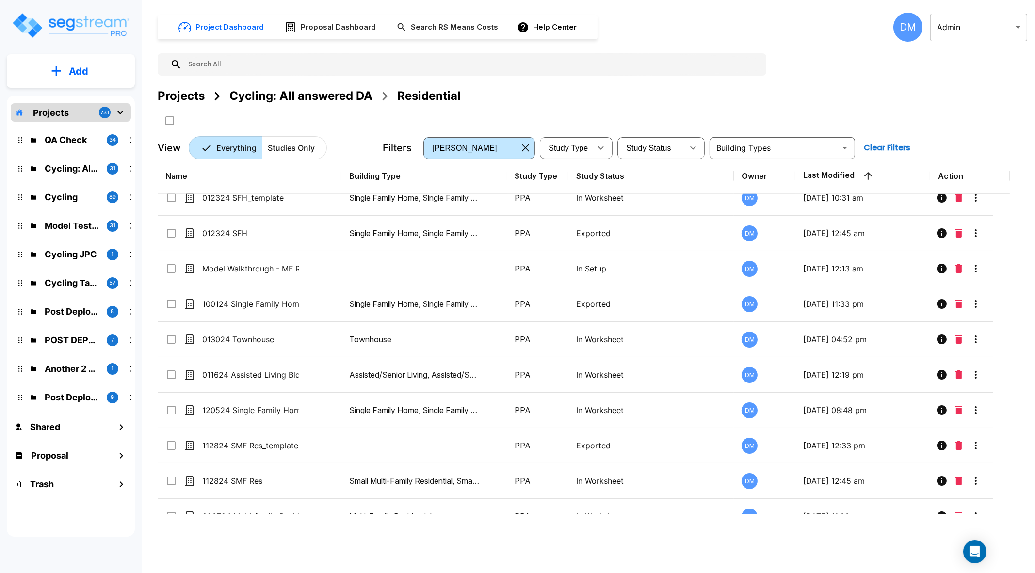
click at [255, 406] on div "Study Info Edit Study Generate Report Clone Study Template Study Template Check…" at bounding box center [517, 286] width 1035 height 573
checkbox input "true"
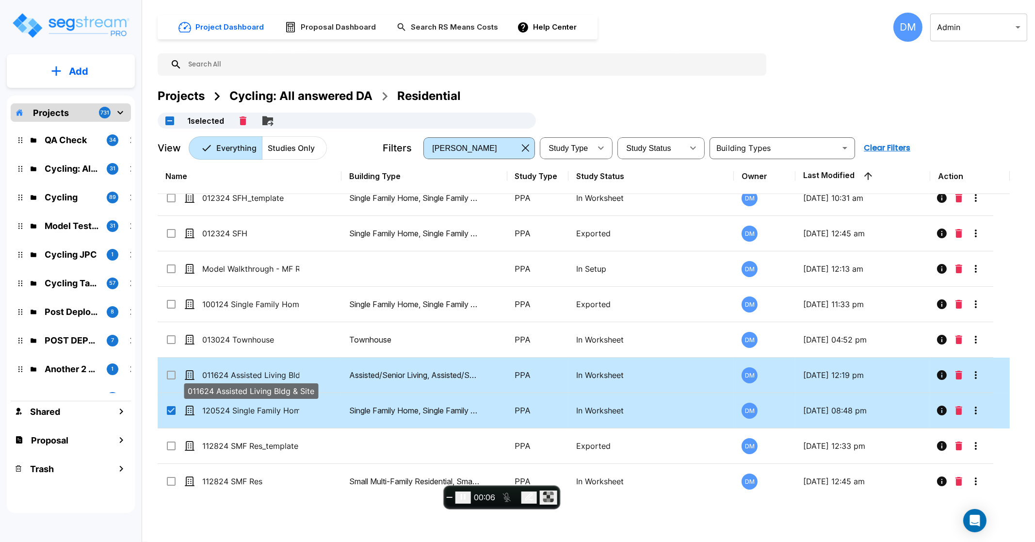
click at [265, 375] on p "011624 Assisted Living Bldg & Site" at bounding box center [250, 375] width 97 height 12
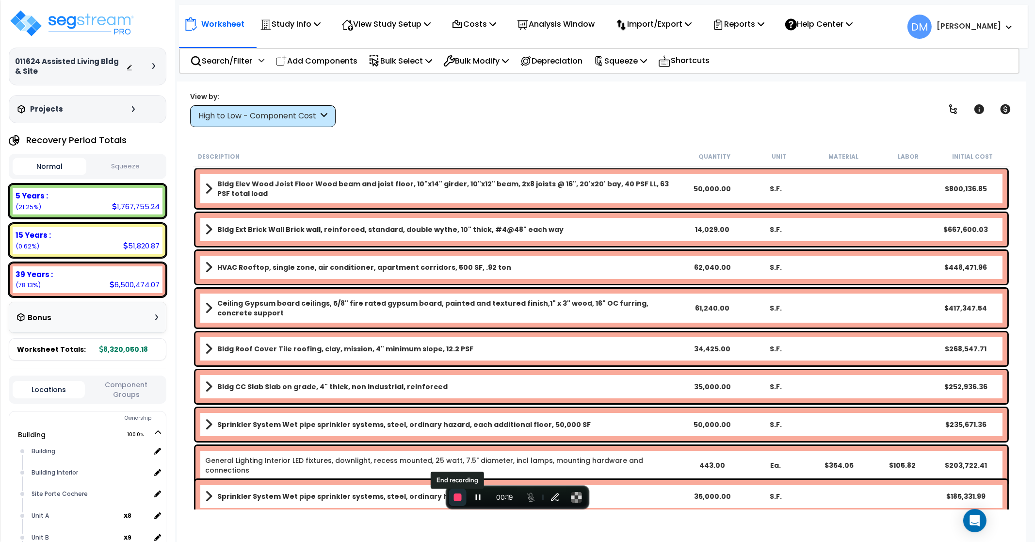
click at [458, 500] on span "End recording" at bounding box center [458, 497] width 8 height 8
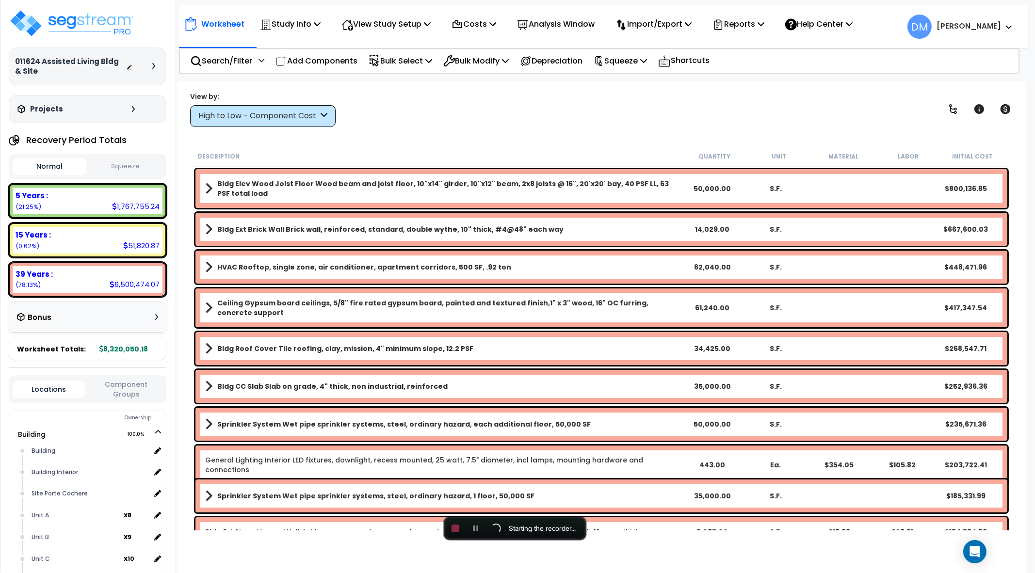
click at [565, 522] on span "Starting the recorder..." at bounding box center [542, 529] width 75 height 15
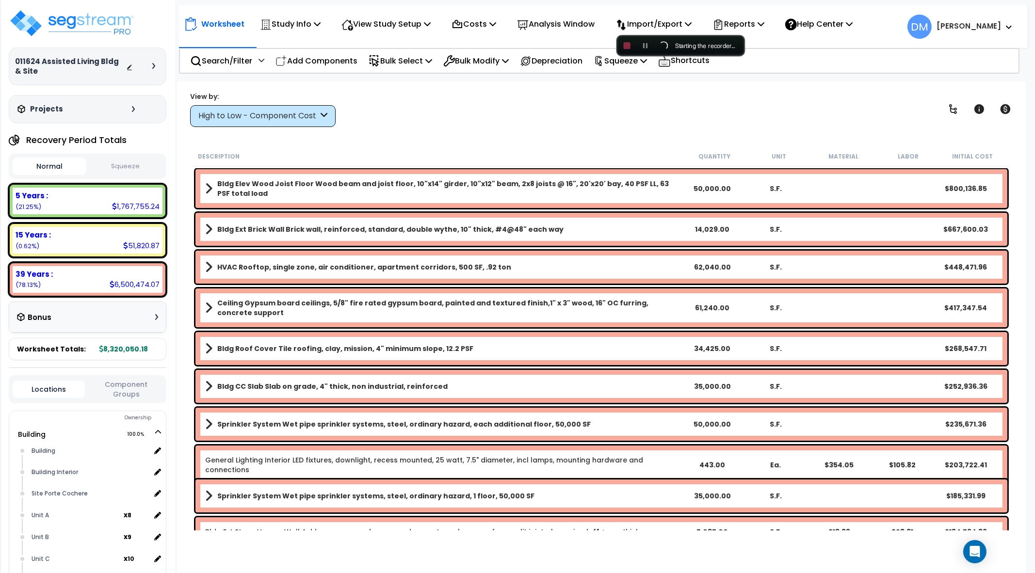
drag, startPoint x: 562, startPoint y: 529, endPoint x: 727, endPoint y: 47, distance: 510.3
click at [727, 47] on body "We are Building your Study. So please grab a coffee and let us do the heavy lif…" at bounding box center [517, 329] width 1035 height 573
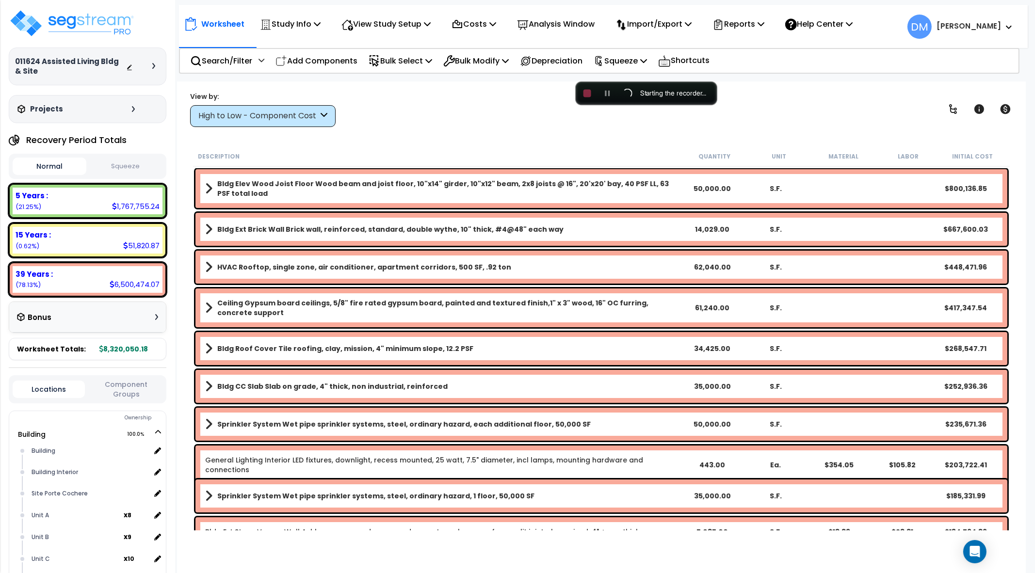
drag, startPoint x: 723, startPoint y: 46, endPoint x: 667, endPoint y: 117, distance: 90.9
click at [667, 117] on body "We are Building your Study. So please grab a coffee and let us do the heavy lif…" at bounding box center [517, 329] width 1035 height 573
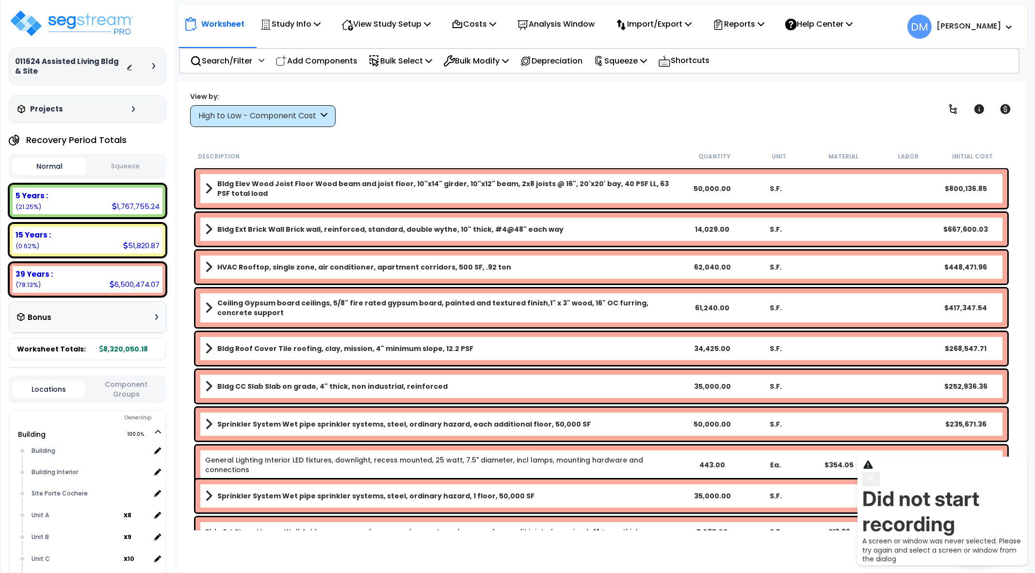
drag, startPoint x: 662, startPoint y: 118, endPoint x: 869, endPoint y: -4, distance: 240.3
click at [877, 485] on icon "button" at bounding box center [872, 479] width 12 height 12
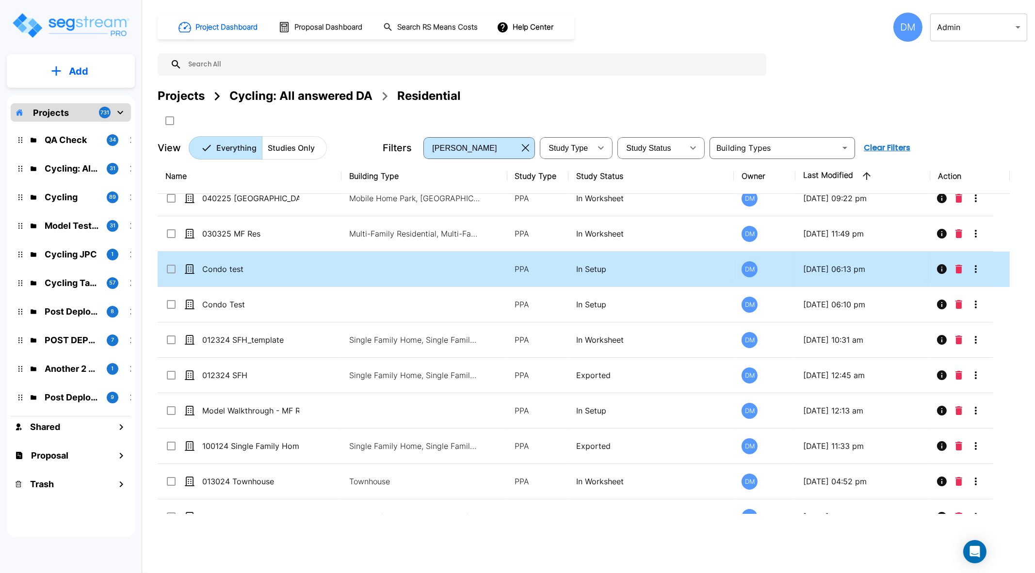
scroll to position [424, 0]
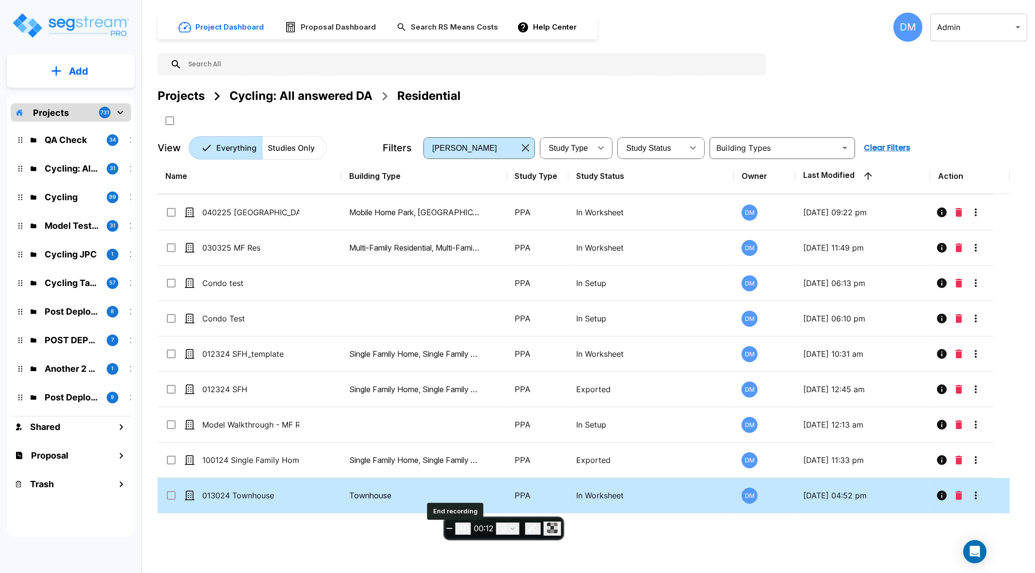
drag, startPoint x: 452, startPoint y: 524, endPoint x: 462, endPoint y: 499, distance: 27.2
click at [452, 528] on button "End recording" at bounding box center [450, 528] width 6 height 1
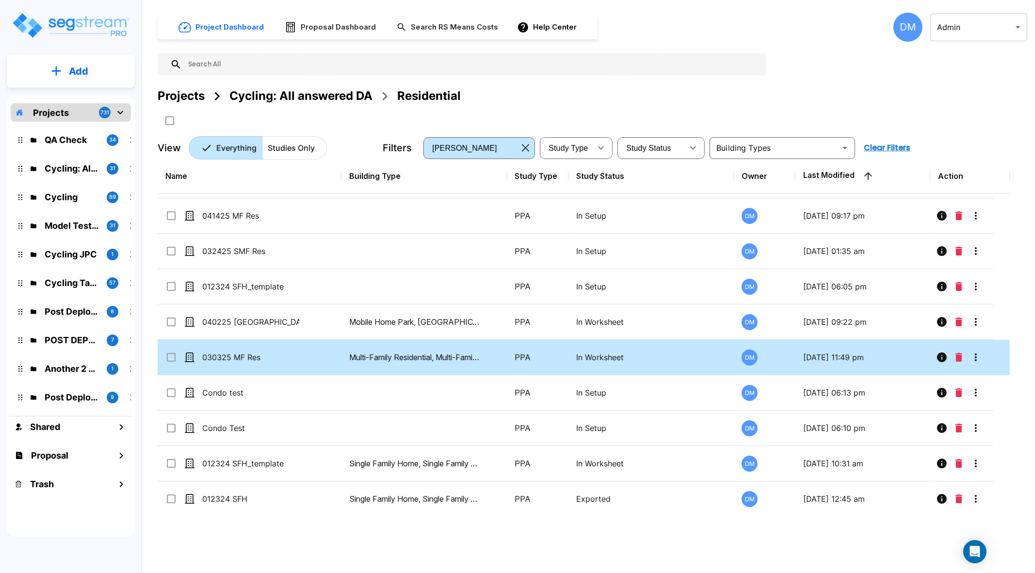
scroll to position [303, 0]
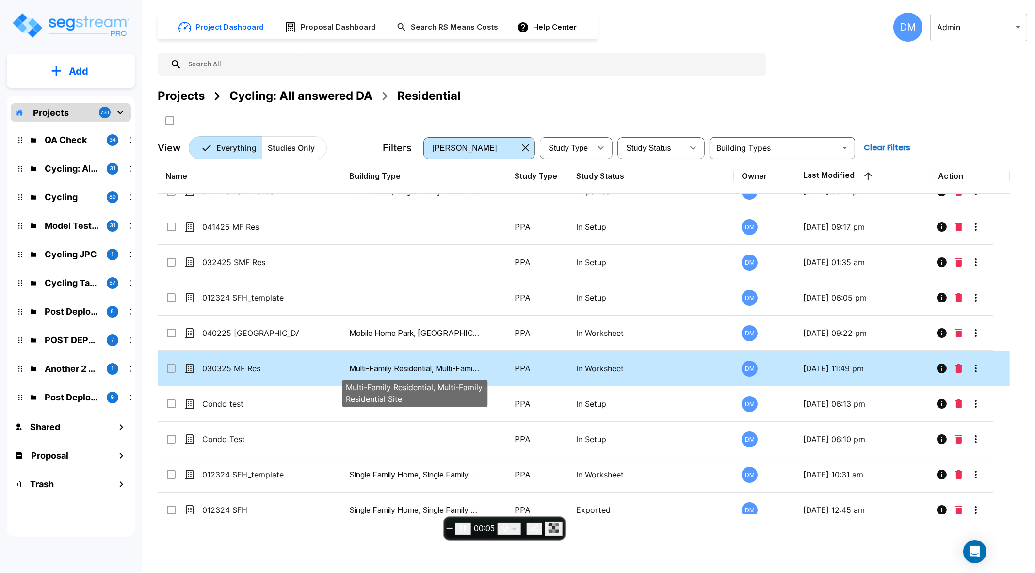
click at [414, 372] on p "Multi-Family Residential, Multi-Family Residential Site" at bounding box center [414, 369] width 131 height 12
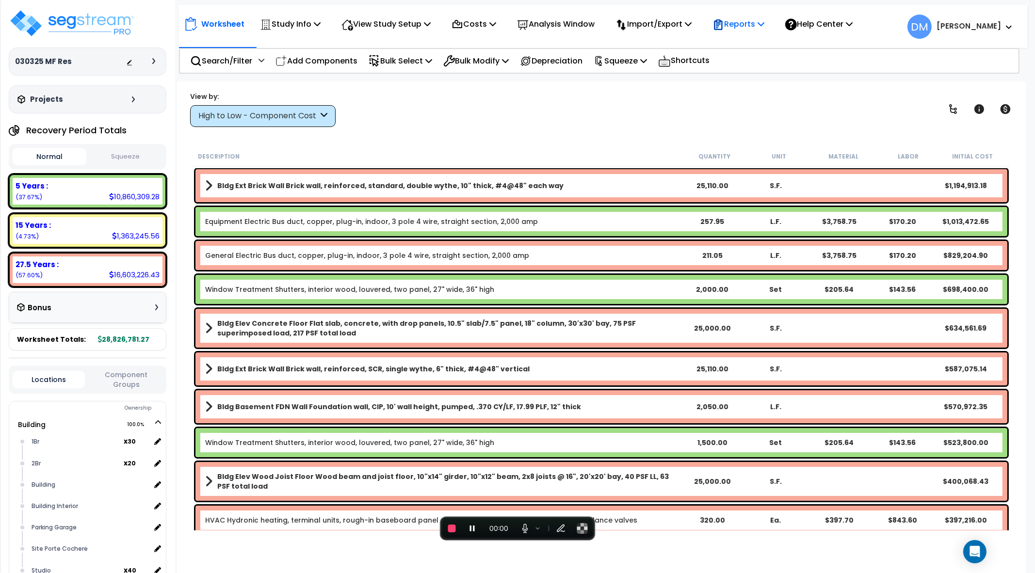
click at [749, 22] on p "Reports" at bounding box center [739, 23] width 52 height 13
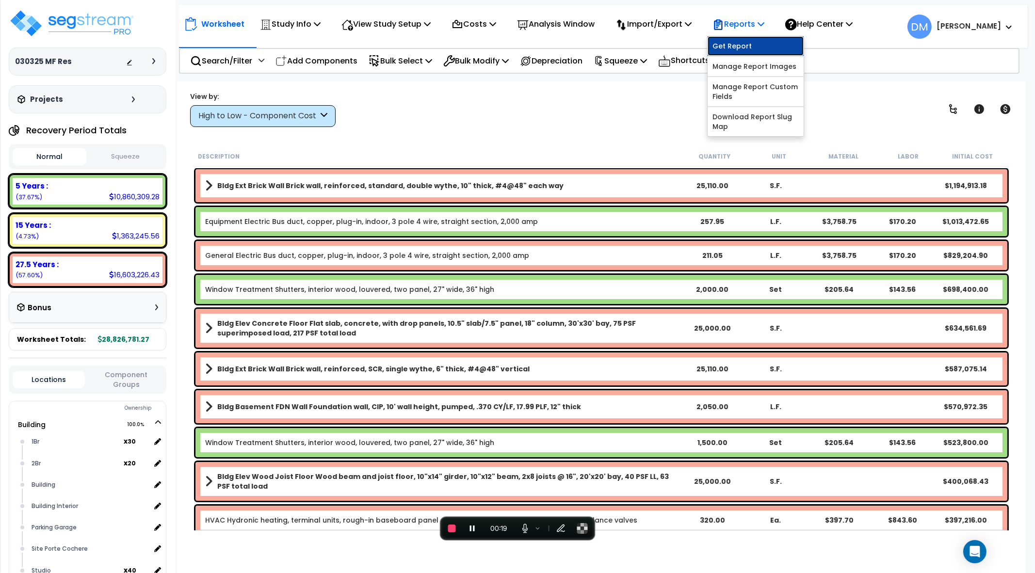
click at [750, 43] on link "Get Report" at bounding box center [756, 45] width 96 height 19
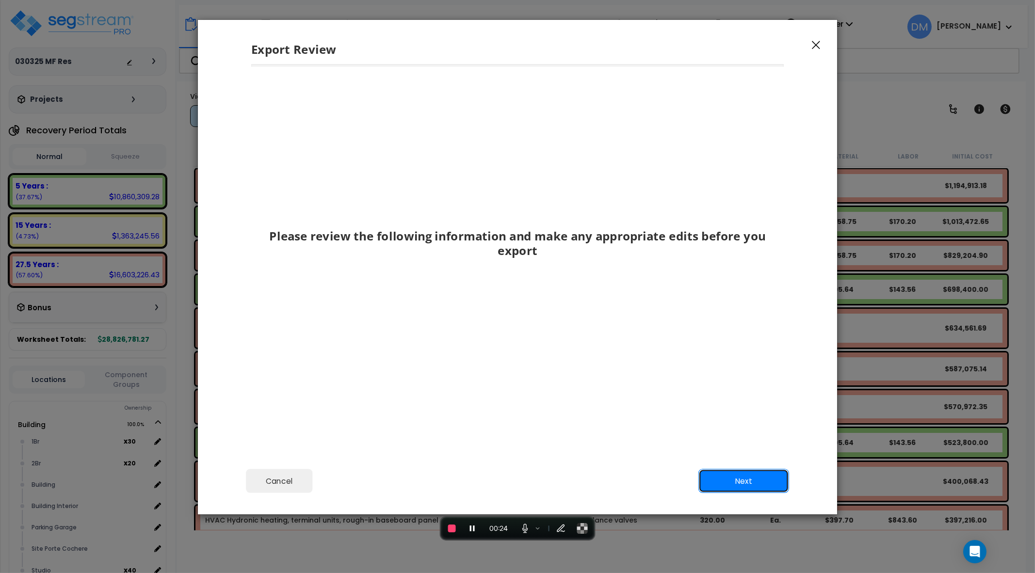
click at [730, 476] on button "Next" at bounding box center [744, 481] width 91 height 24
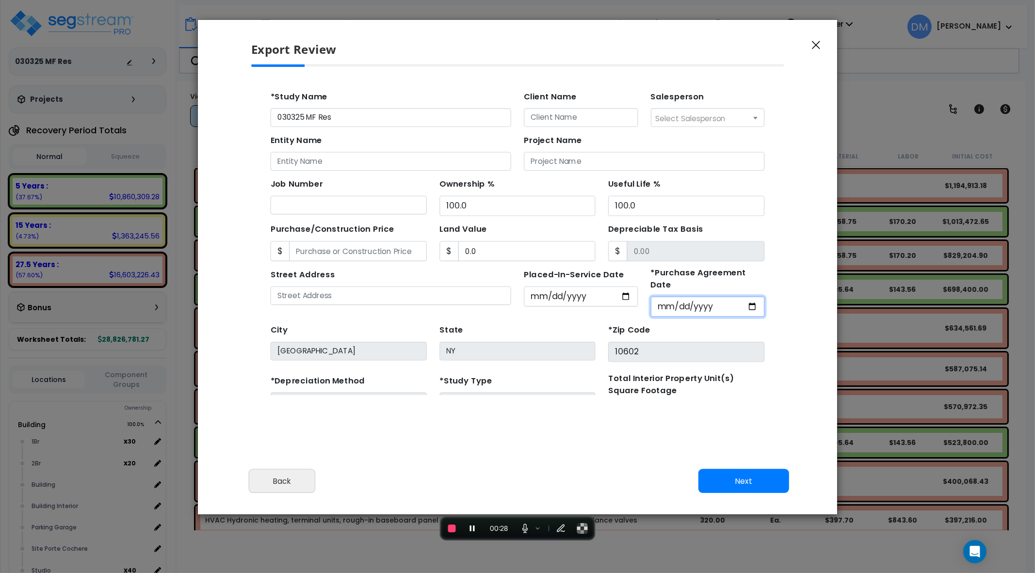
click at [701, 278] on input "*Purchase Agreement Date" at bounding box center [667, 286] width 104 height 18
type input "[DATE]"
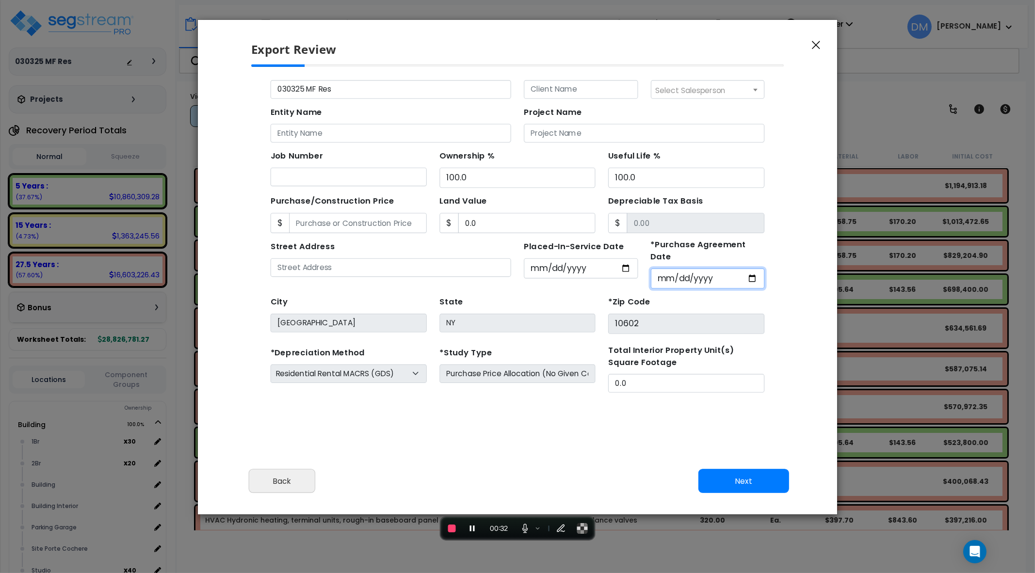
scroll to position [85, 0]
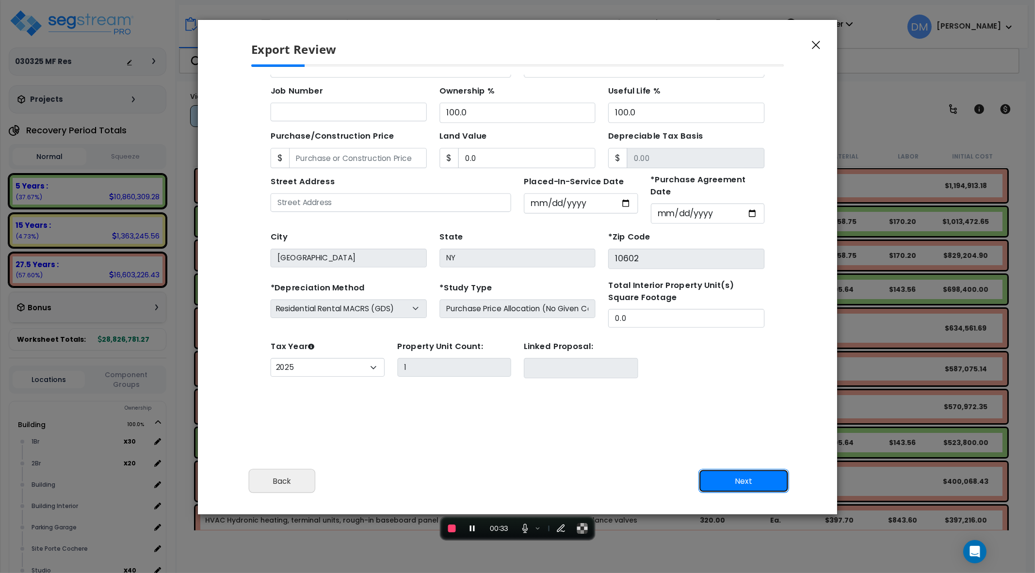
click at [739, 469] on button "Next" at bounding box center [744, 481] width 91 height 24
type input "0"
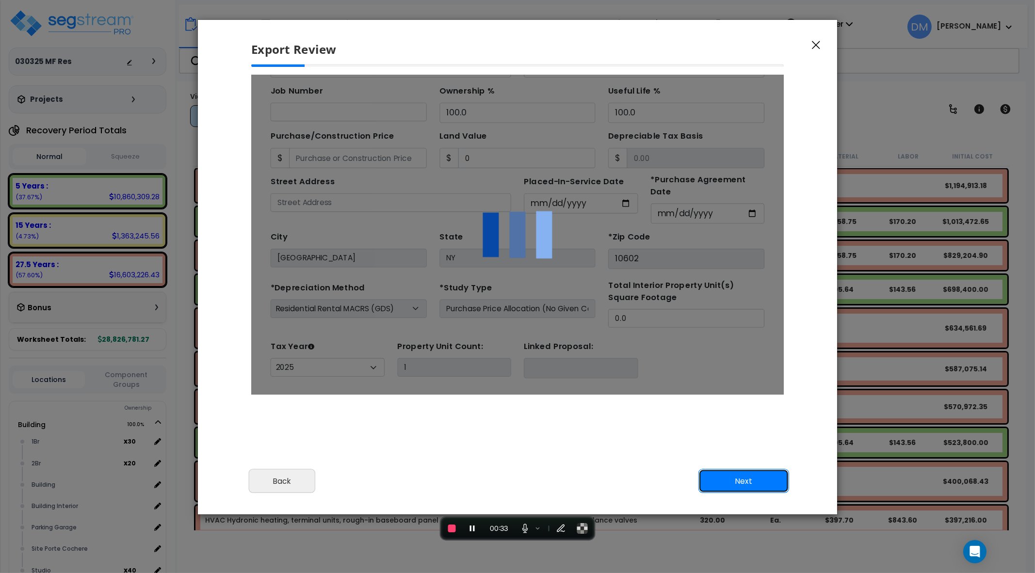
scroll to position [0, 0]
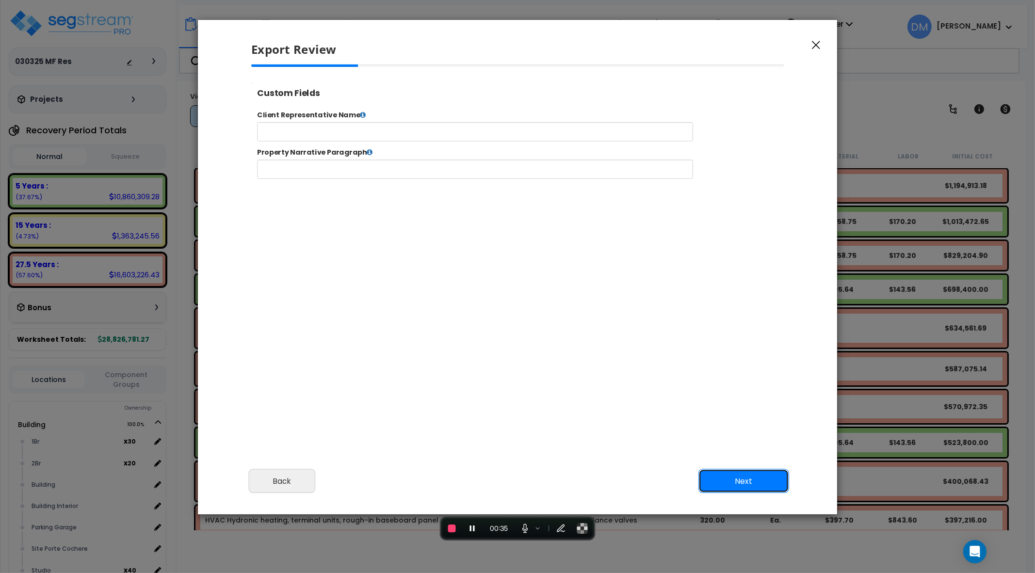
click at [756, 485] on button "Next" at bounding box center [744, 481] width 91 height 24
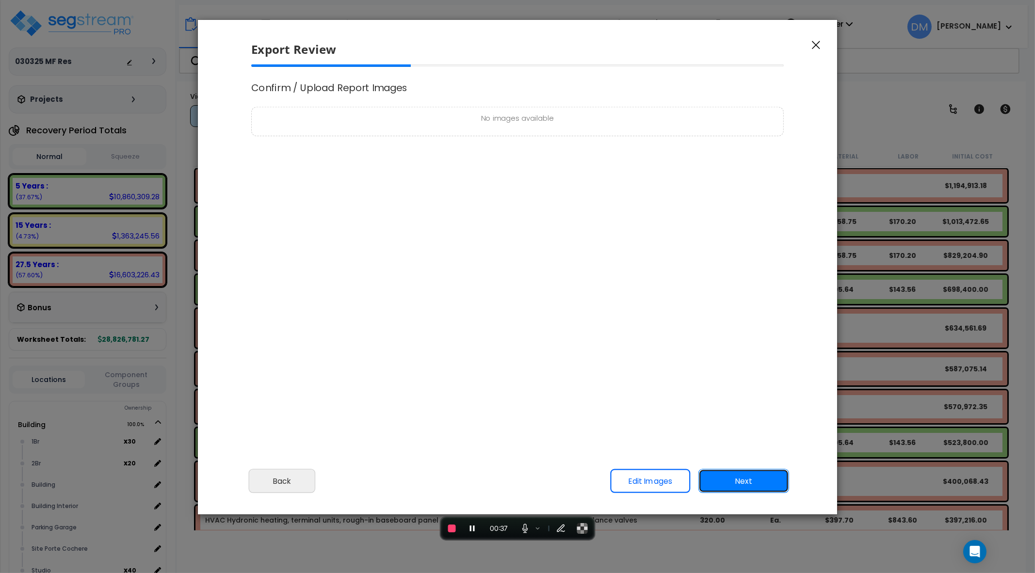
click at [739, 481] on button "Next" at bounding box center [744, 481] width 91 height 24
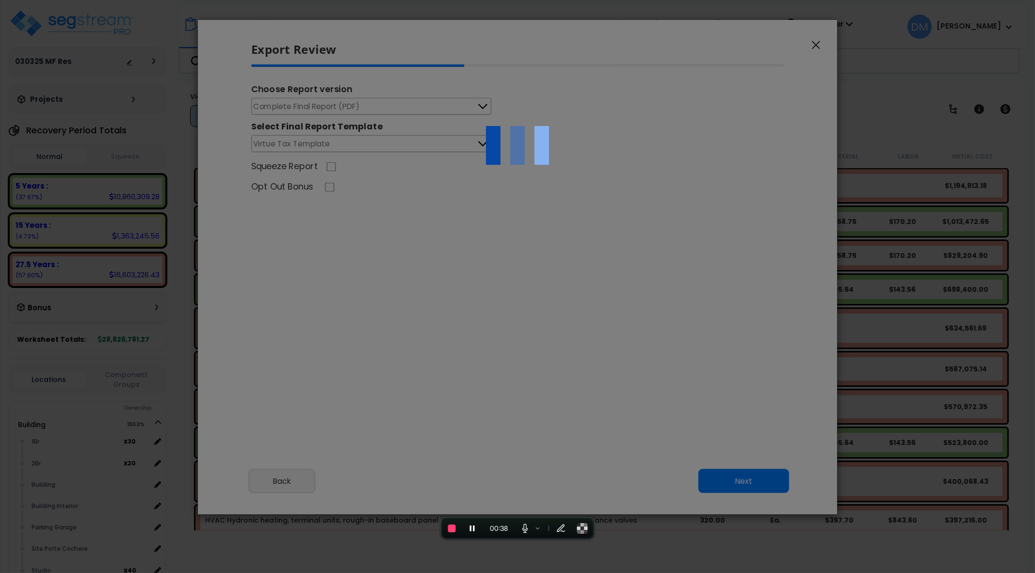
select select "2025"
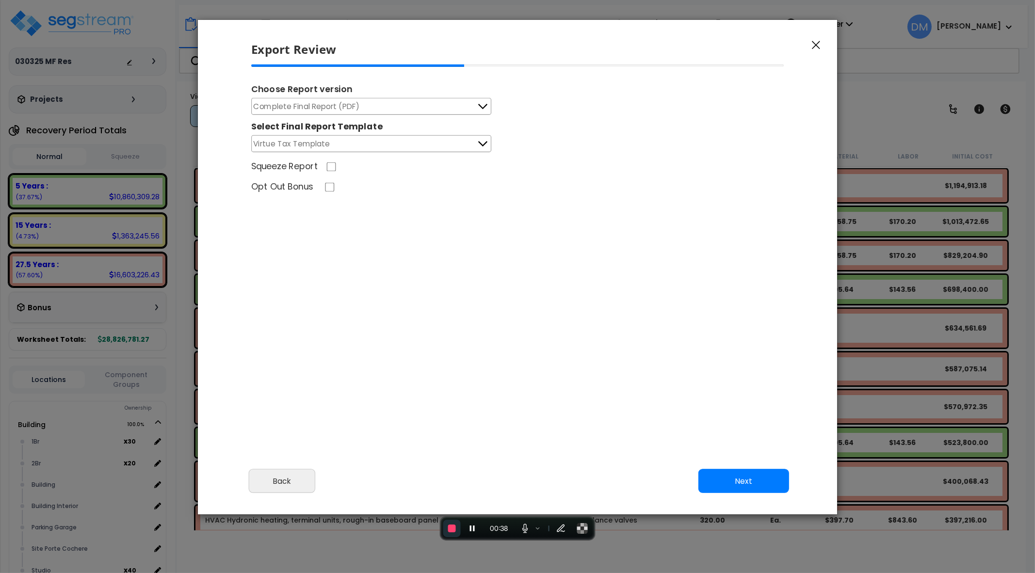
scroll to position [414, 24]
click at [451, 529] on span "End recording" at bounding box center [452, 529] width 8 height 8
click at [818, 44] on icon "button" at bounding box center [816, 45] width 8 height 9
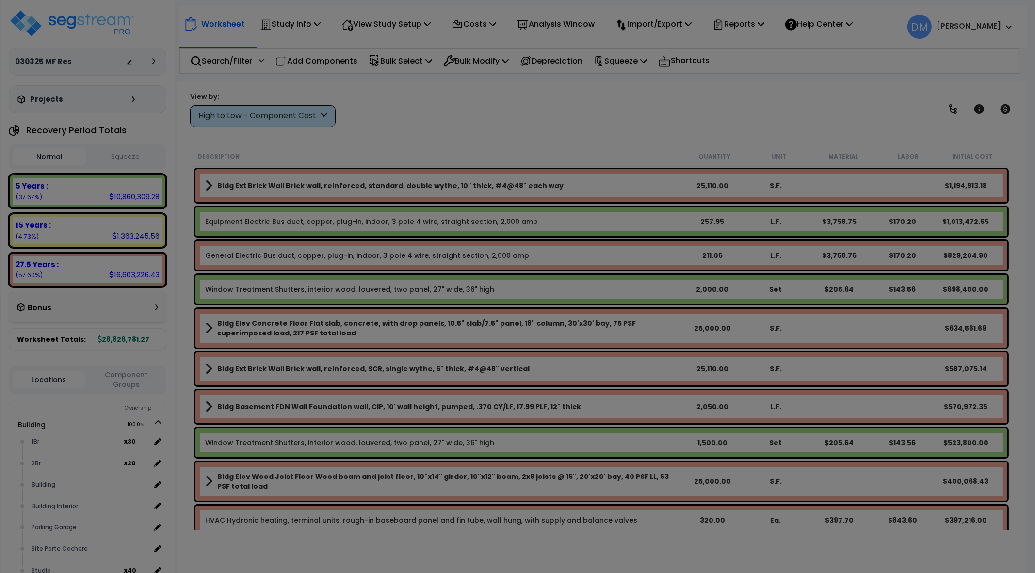
click at [125, 27] on div "Export Review Please review the following information and make any appropriate …" at bounding box center [517, 286] width 1035 height 573
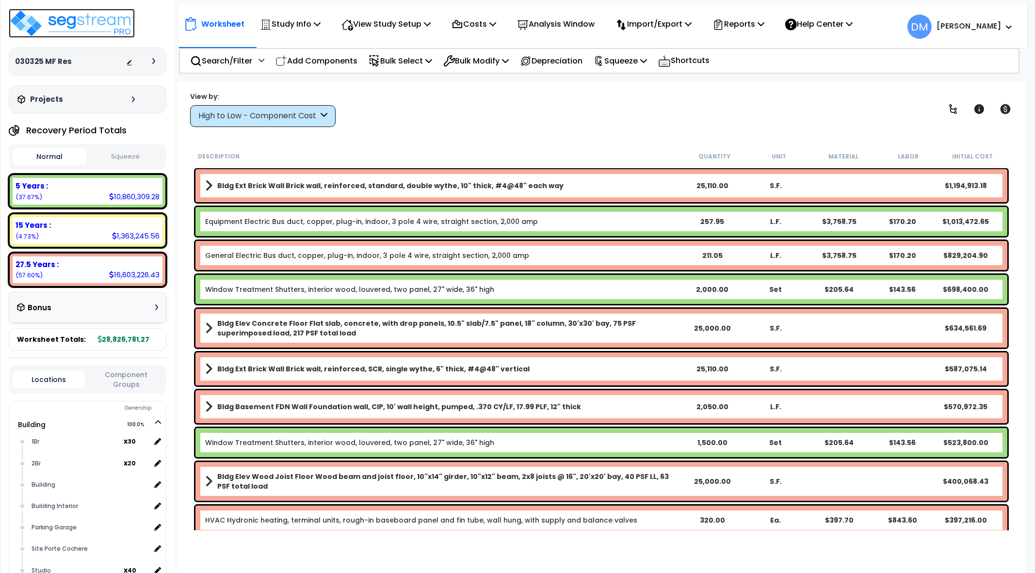
click at [108, 30] on img at bounding box center [72, 23] width 126 height 29
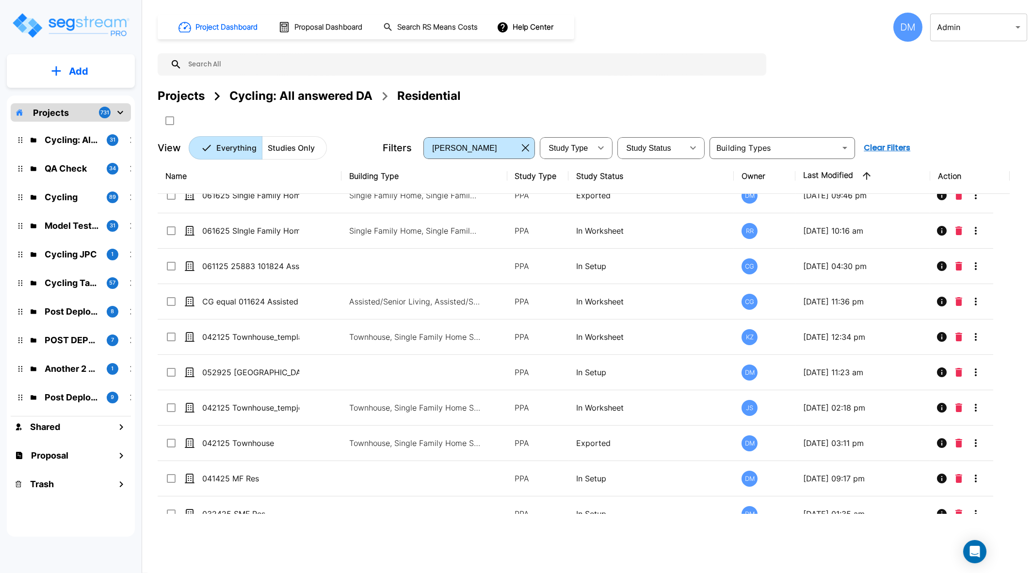
scroll to position [788, 0]
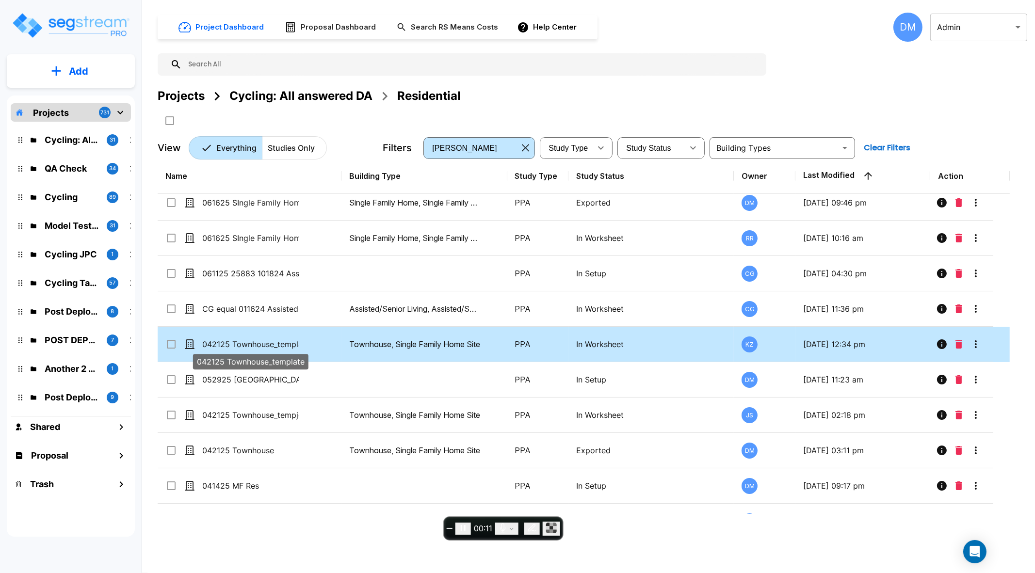
click at [296, 340] on p "042125 Townhouse_template" at bounding box center [250, 345] width 97 height 12
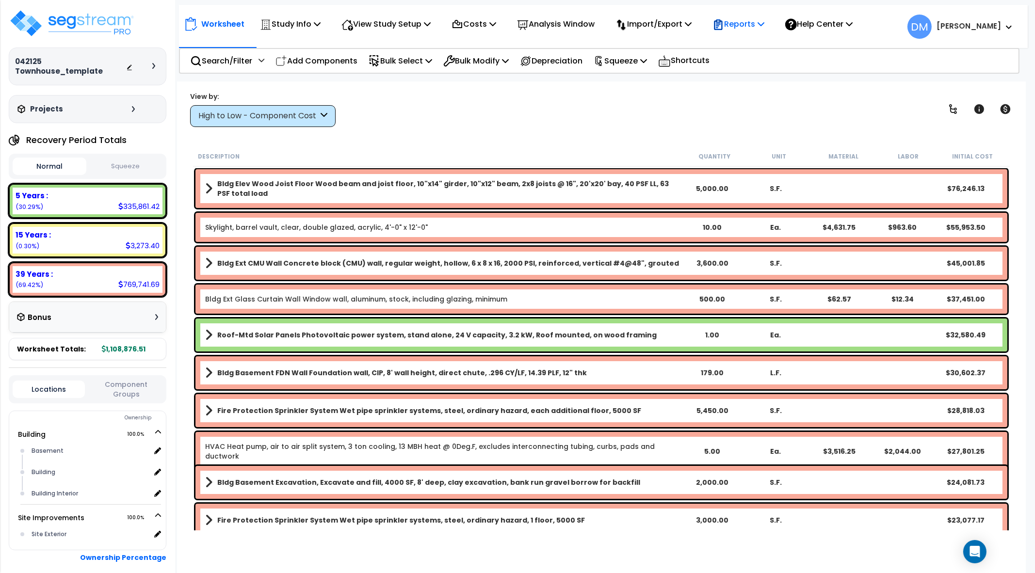
click at [765, 28] on p "Reports" at bounding box center [739, 23] width 52 height 13
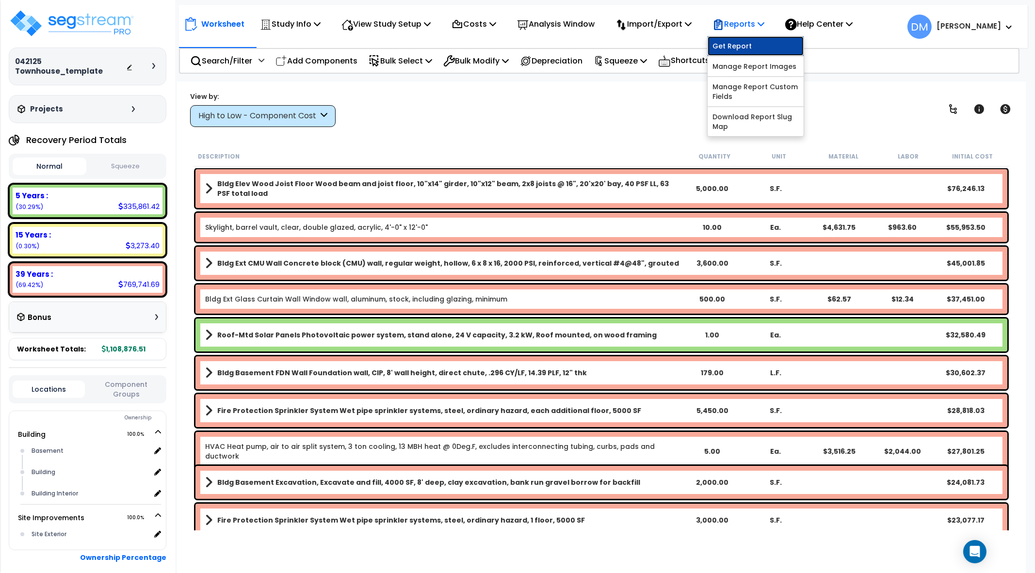
click at [759, 41] on link "Get Report" at bounding box center [756, 45] width 96 height 19
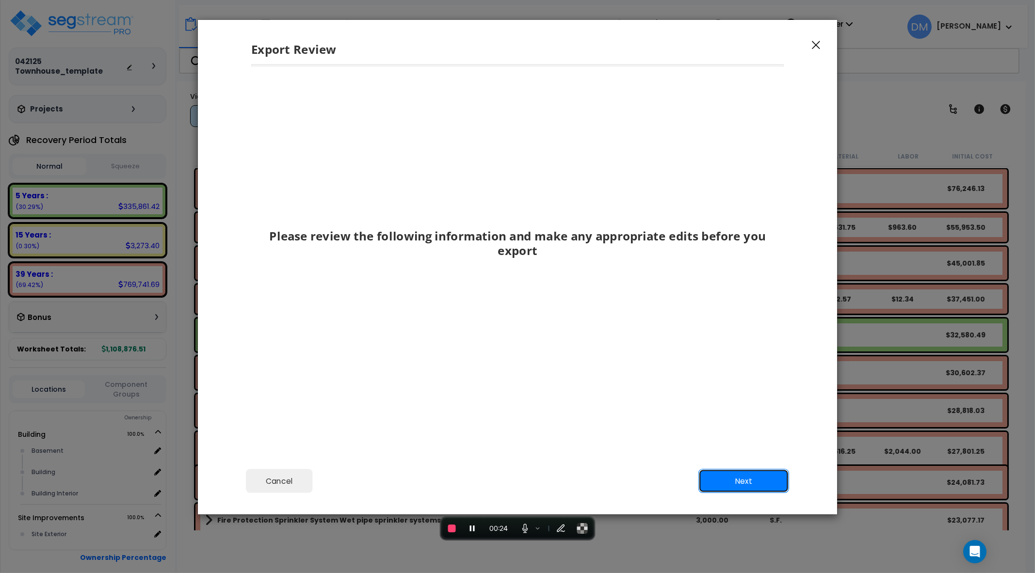
click at [765, 481] on button "Next" at bounding box center [744, 481] width 91 height 24
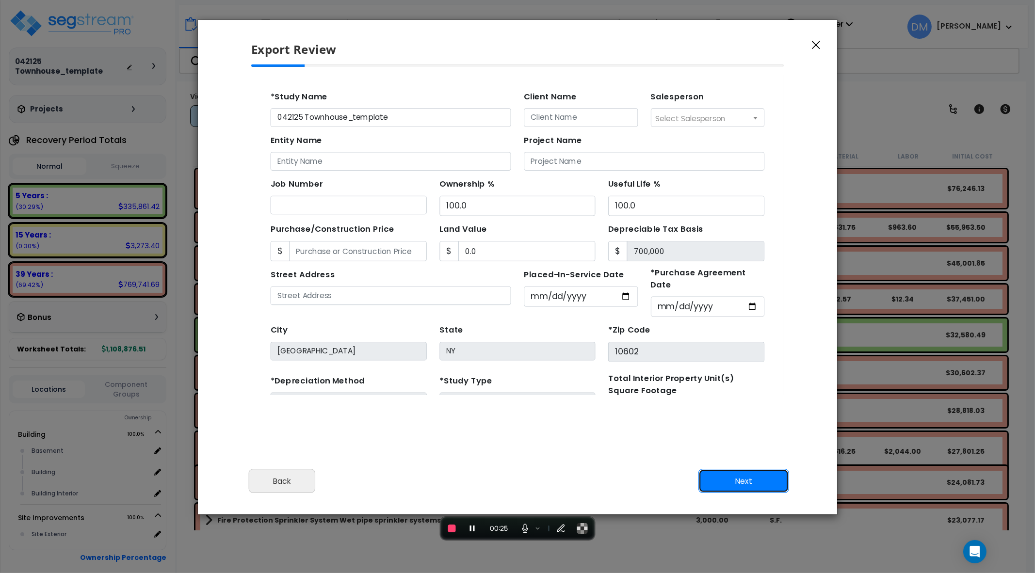
click at [758, 482] on button "Next" at bounding box center [744, 481] width 91 height 24
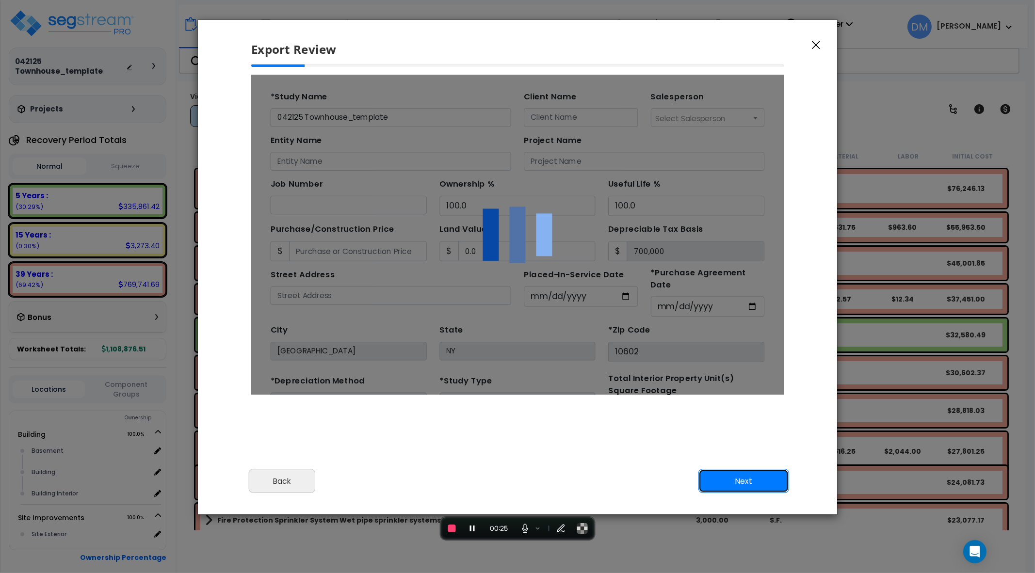
type input "0"
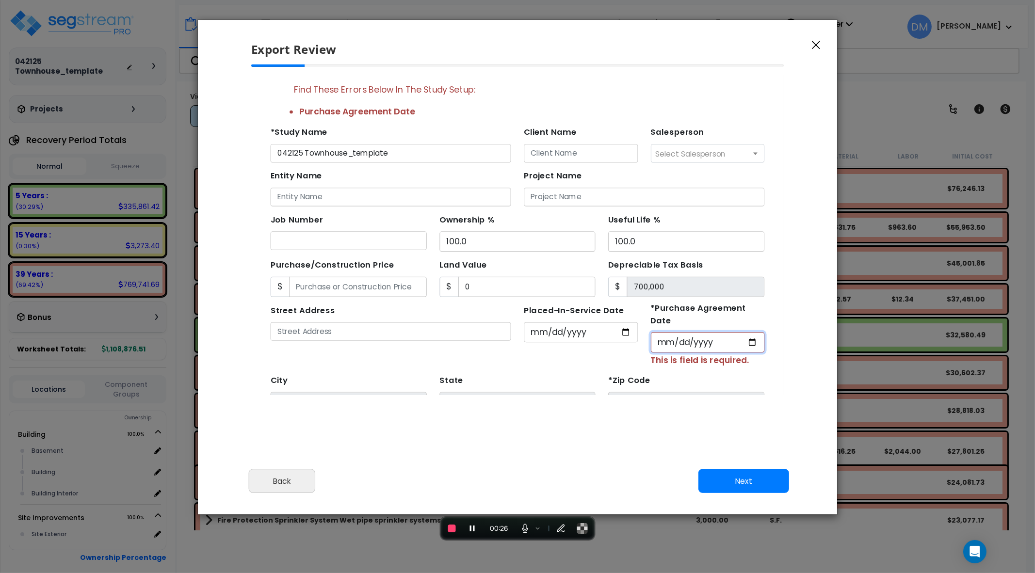
click at [697, 309] on input "*Purchase Agreement Date" at bounding box center [667, 318] width 104 height 18
type input "[DATE]"
click at [736, 468] on div "Cancel Back Next Export Edit Images" at bounding box center [517, 488] width 639 height 53
click at [737, 474] on button "Next" at bounding box center [744, 481] width 91 height 24
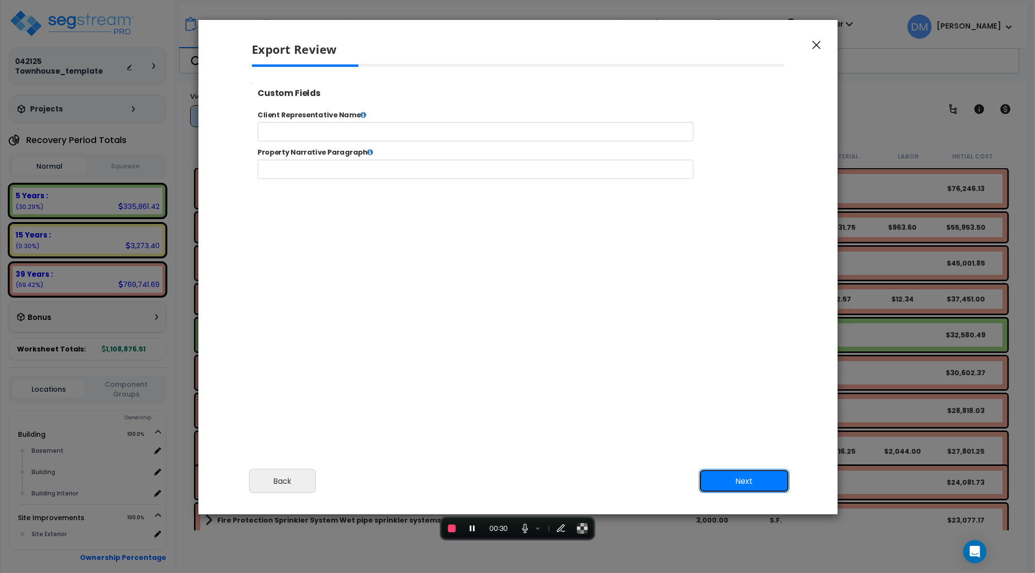
click at [731, 482] on button "Next" at bounding box center [744, 481] width 91 height 24
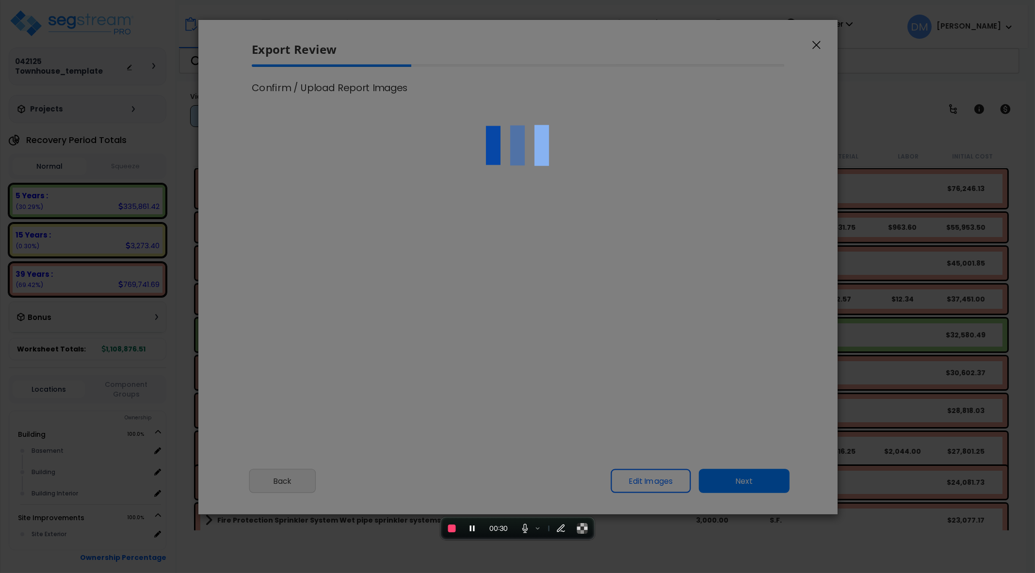
select select "2025"
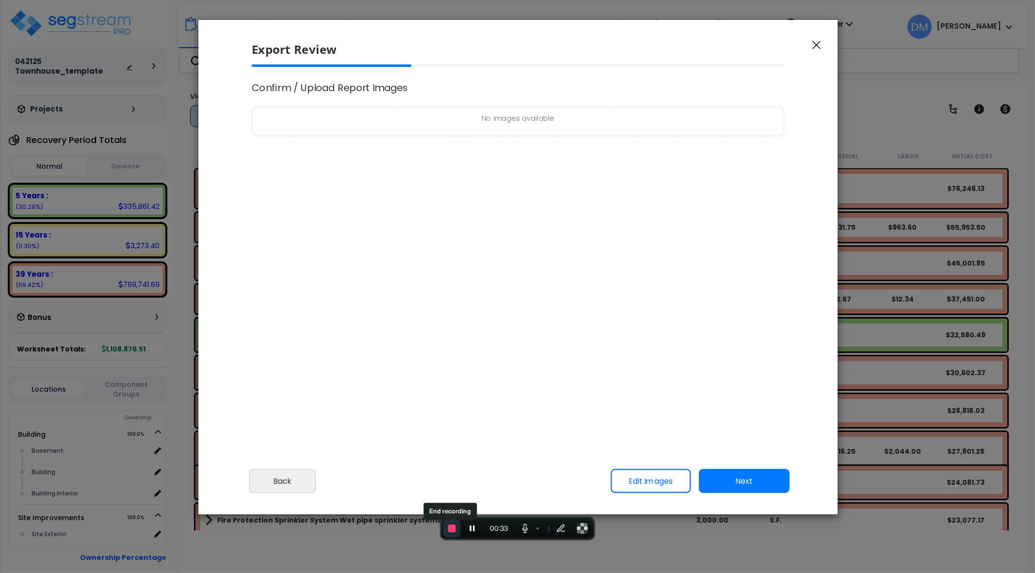
click at [454, 531] on span "End recording" at bounding box center [452, 529] width 8 height 8
click at [816, 44] on icon "button" at bounding box center [817, 45] width 8 height 8
